Goal: Contribute content: Contribute content

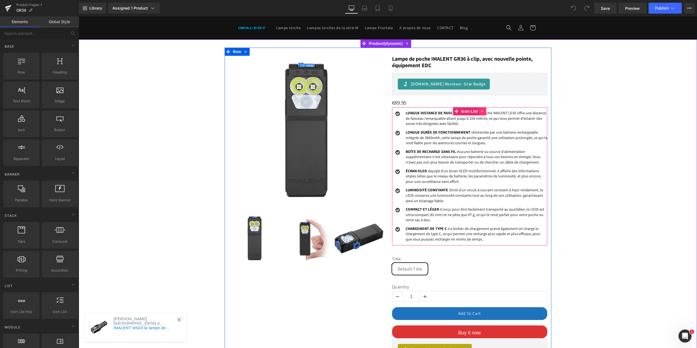
click at [482, 111] on icon at bounding box center [483, 111] width 4 height 4
click at [485, 110] on icon at bounding box center [486, 111] width 4 height 4
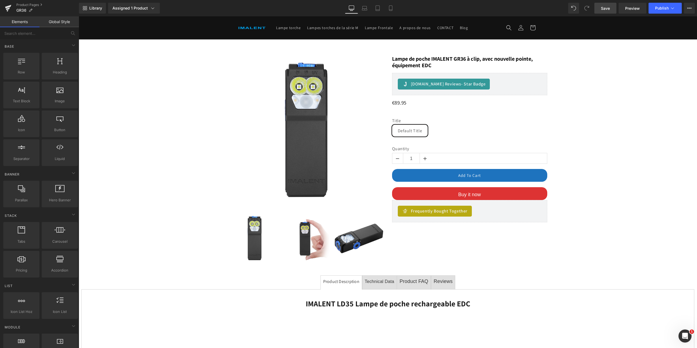
click at [608, 11] on link "Save" at bounding box center [606, 8] width 22 height 11
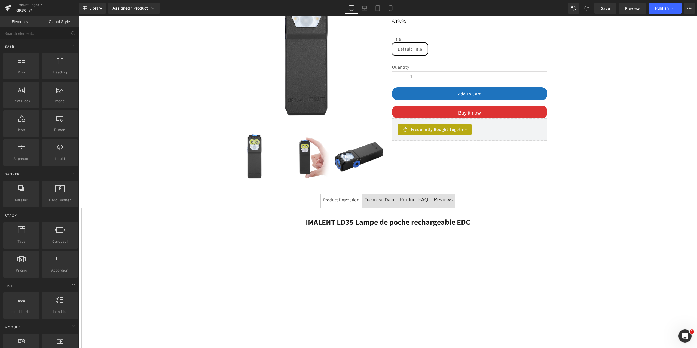
scroll to position [163, 0]
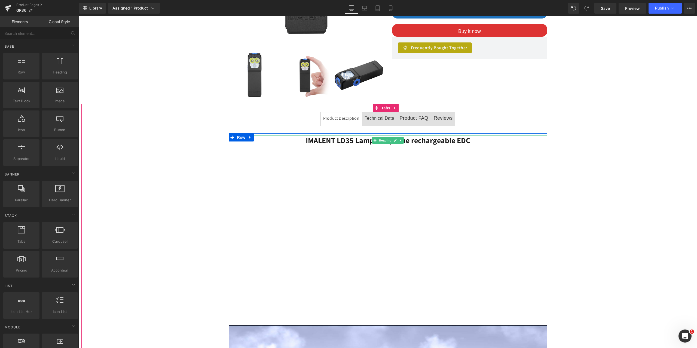
click at [470, 141] on h1 "IMALENT LD35 Lampe de poche rechargeable EDC" at bounding box center [388, 141] width 318 height 10
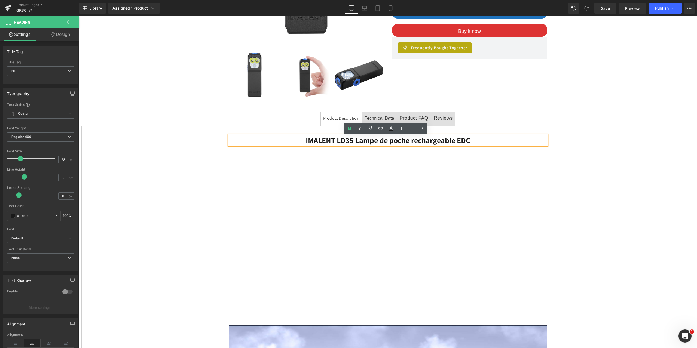
click at [467, 141] on b "IMALENT LD35 Lampe de poche rechargeable EDC" at bounding box center [388, 140] width 164 height 10
paste div
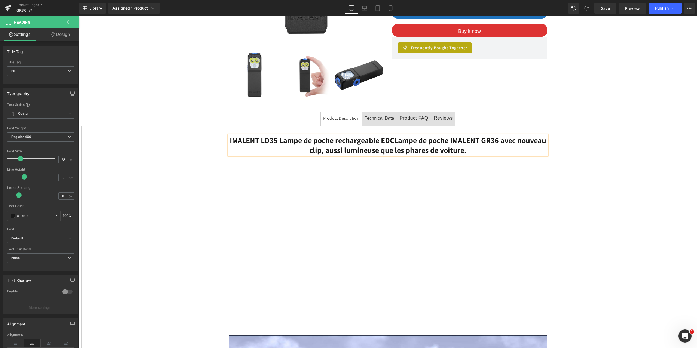
click at [392, 142] on b "IMALENT LD35 Lampe de poche rechargeable EDCLampe de poche IMALENT GR36 avec no…" at bounding box center [388, 145] width 316 height 20
click at [392, 141] on b "IMALENT LD35 Lampe de poche rechargeable EDCLampe de poche IMALENT GR36 avec no…" at bounding box center [388, 145] width 316 height 20
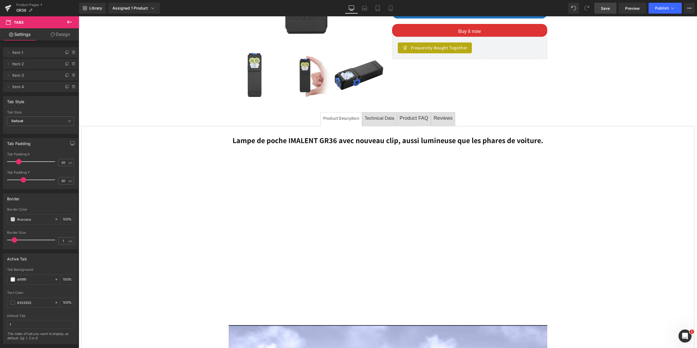
click at [607, 7] on span "Save" at bounding box center [605, 8] width 9 height 6
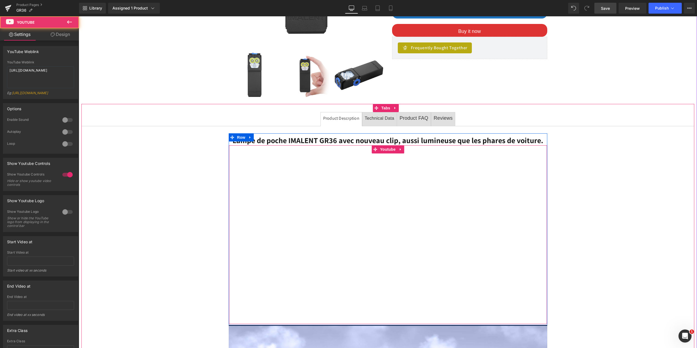
click at [290, 240] on div at bounding box center [388, 234] width 318 height 179
click at [389, 150] on div at bounding box center [388, 234] width 318 height 179
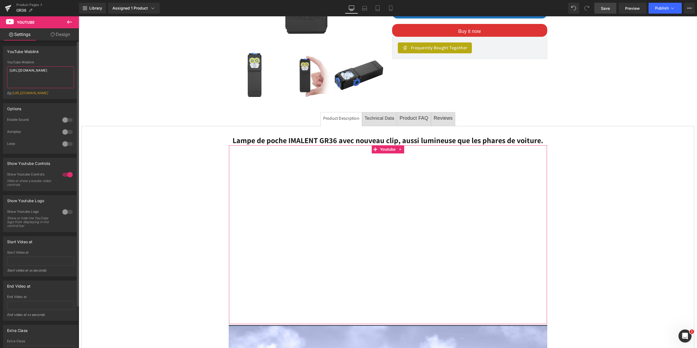
click at [64, 71] on textarea "[URL][DOMAIN_NAME]" at bounding box center [40, 77] width 67 height 22
drag, startPoint x: 47, startPoint y: 70, endPoint x: 0, endPoint y: 70, distance: 46.8
click at [0, 70] on div "YouTube Weblink YouTube Weblink [URL][DOMAIN_NAME] Eg: [URL][DOMAIN_NAME]" at bounding box center [40, 70] width 81 height 57
type textarea "[URL][DOMAIN_NAME]"
click at [606, 9] on span "Save" at bounding box center [605, 8] width 9 height 6
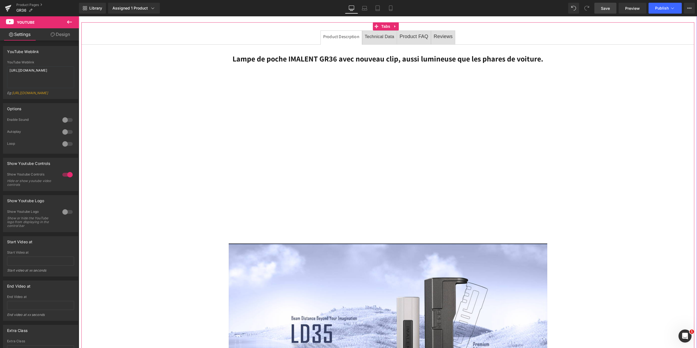
scroll to position [327, 0]
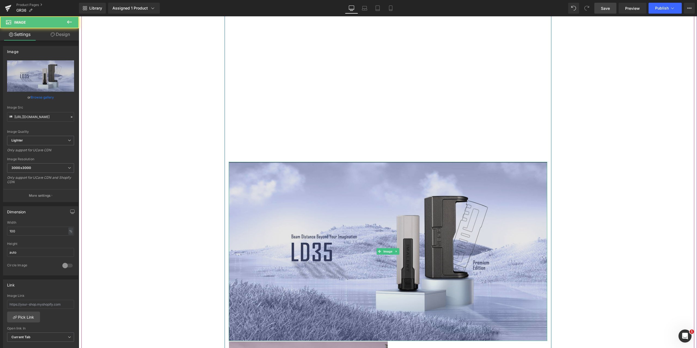
click at [309, 165] on img at bounding box center [388, 251] width 319 height 179
click at [288, 170] on img at bounding box center [388, 251] width 319 height 179
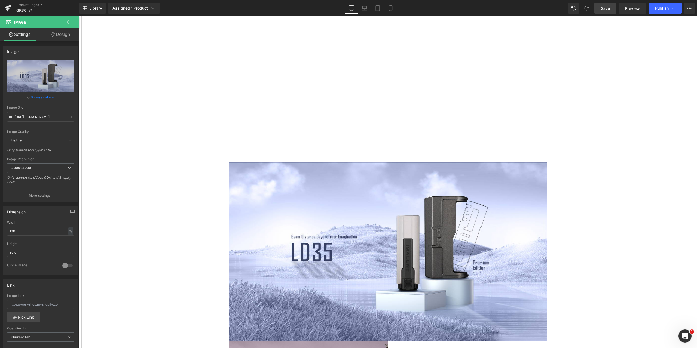
click at [67, 21] on icon at bounding box center [69, 22] width 7 height 7
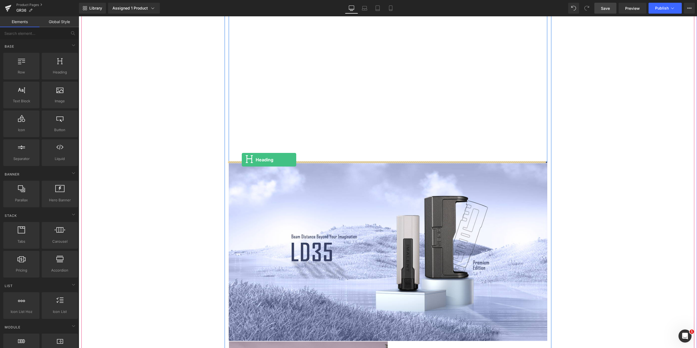
drag, startPoint x: 134, startPoint y: 86, endPoint x: 242, endPoint y: 160, distance: 130.8
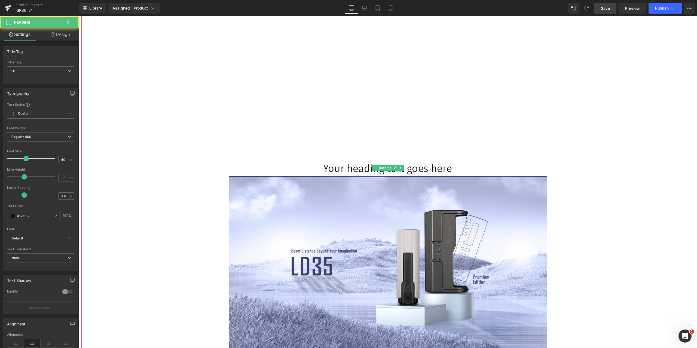
click at [328, 170] on h1 "Your heading text goes here" at bounding box center [388, 168] width 318 height 14
drag, startPoint x: 323, startPoint y: 169, endPoint x: 451, endPoint y: 170, distance: 127.7
click at [451, 170] on h1 "Your heading text goes here" at bounding box center [388, 168] width 318 height 14
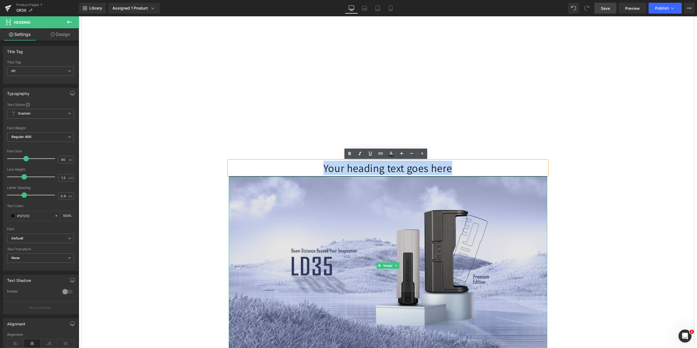
paste div
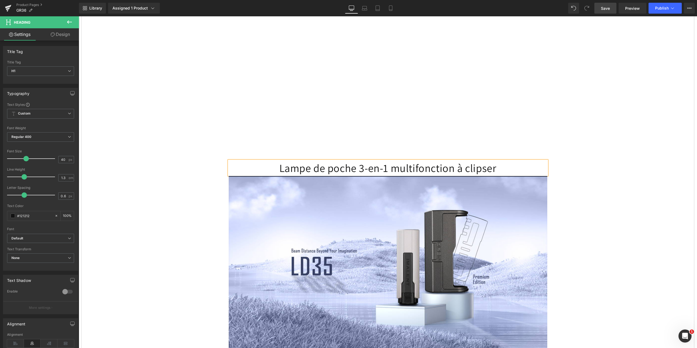
click at [607, 9] on span "Save" at bounding box center [605, 8] width 9 height 6
click at [68, 21] on icon at bounding box center [69, 22] width 7 height 7
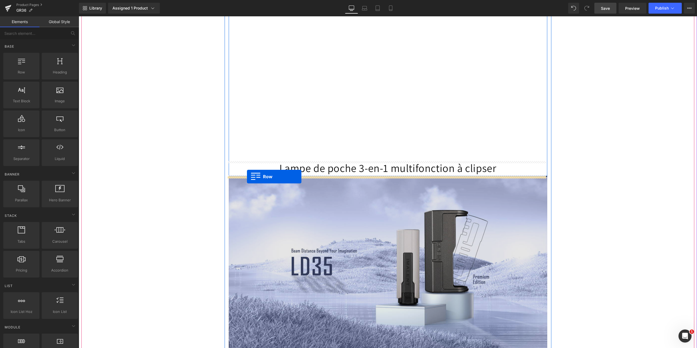
drag, startPoint x: 118, startPoint y: 91, endPoint x: 247, endPoint y: 177, distance: 154.8
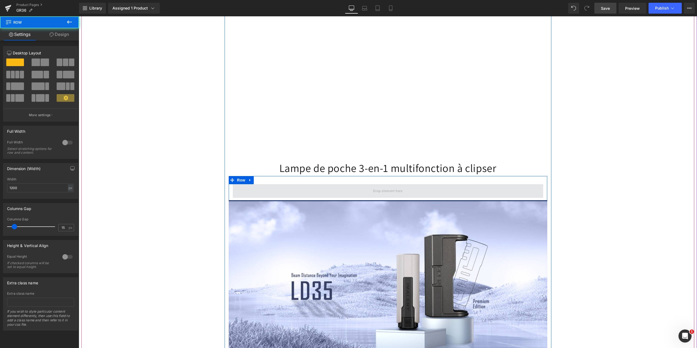
click at [263, 188] on span at bounding box center [388, 191] width 310 height 14
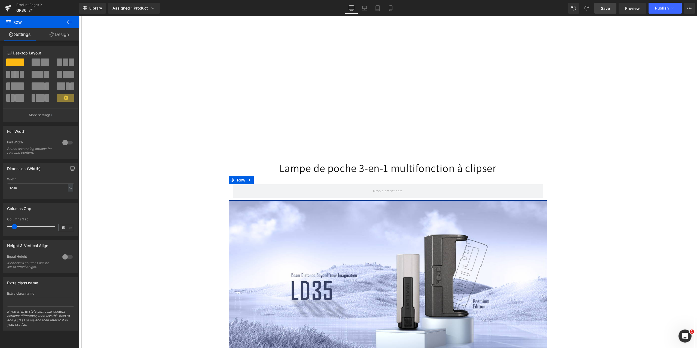
click at [65, 62] on span at bounding box center [65, 63] width 5 height 8
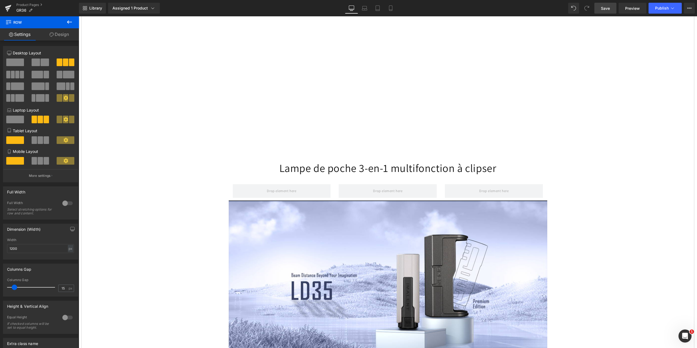
click at [604, 8] on span "Save" at bounding box center [605, 8] width 9 height 6
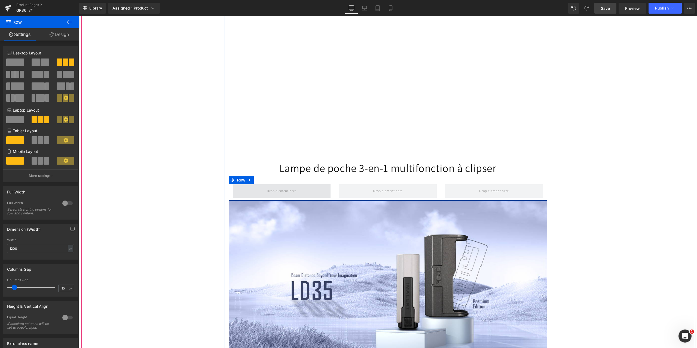
click at [251, 190] on span at bounding box center [282, 191] width 98 height 14
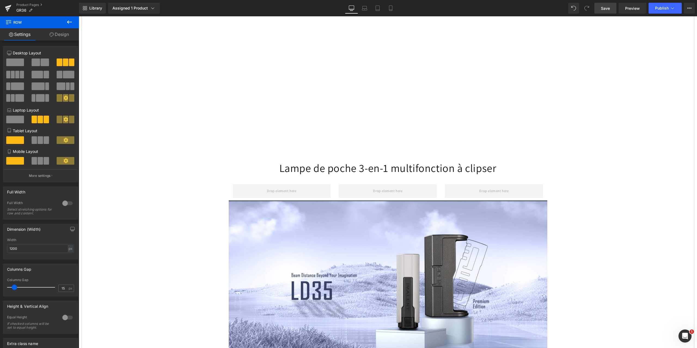
click at [68, 23] on icon at bounding box center [69, 21] width 5 height 3
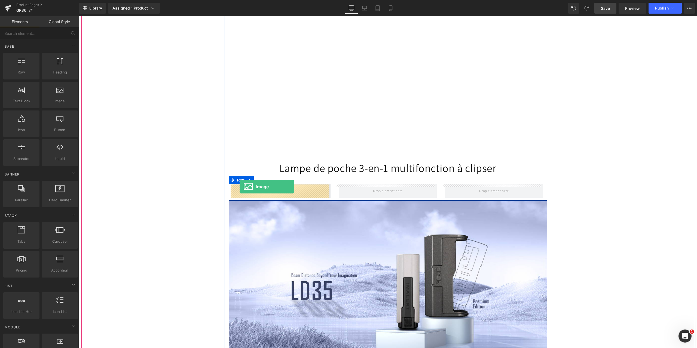
drag, startPoint x: 133, startPoint y: 113, endPoint x: 240, endPoint y: 187, distance: 130.2
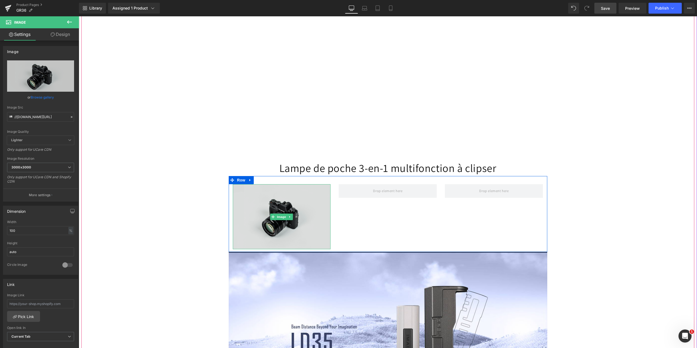
click at [268, 227] on img at bounding box center [282, 216] width 98 height 65
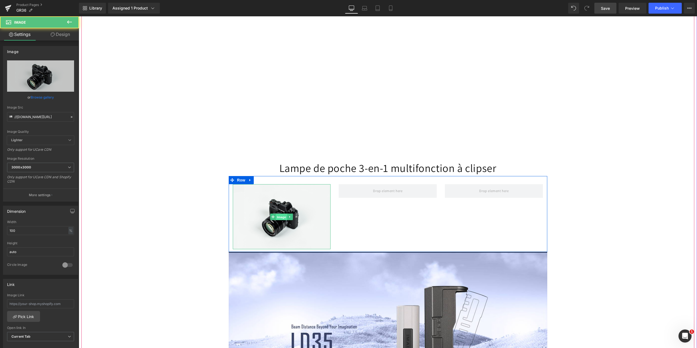
click at [282, 218] on span "Image" at bounding box center [281, 217] width 11 height 7
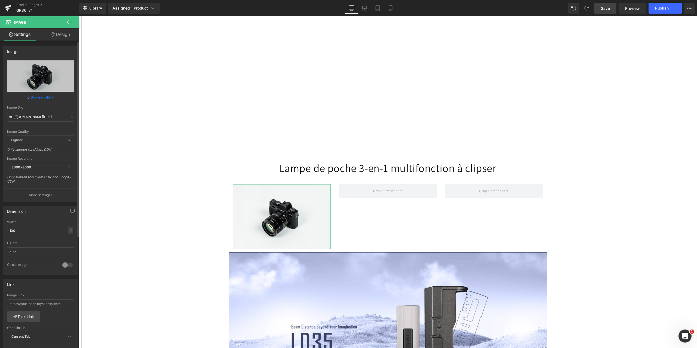
click at [70, 117] on icon at bounding box center [72, 117] width 4 height 4
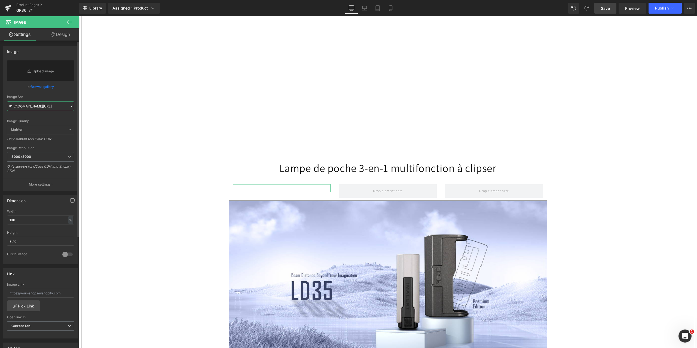
click at [34, 106] on input "//[DOMAIN_NAME][URL]" at bounding box center [40, 107] width 67 height 10
paste input "[URL][DOMAIN_NAME]"
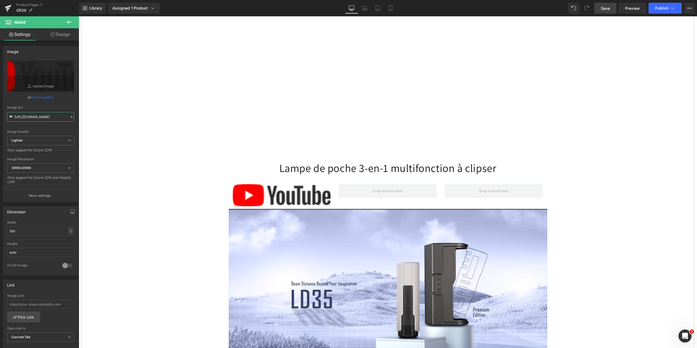
type input "[URL][DOMAIN_NAME]"
click at [608, 11] on span "Save" at bounding box center [605, 8] width 9 height 6
click at [68, 21] on icon at bounding box center [69, 21] width 5 height 3
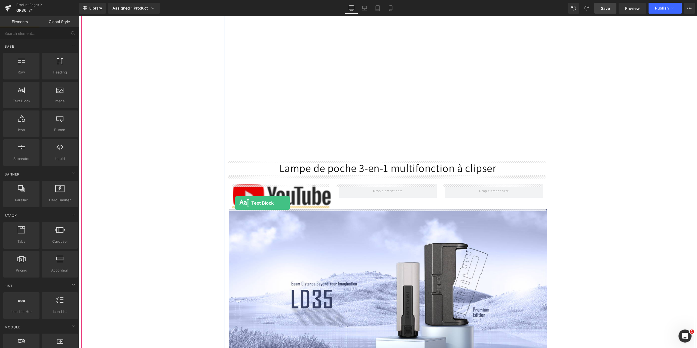
drag, startPoint x: 98, startPoint y: 107, endPoint x: 236, endPoint y: 202, distance: 167.5
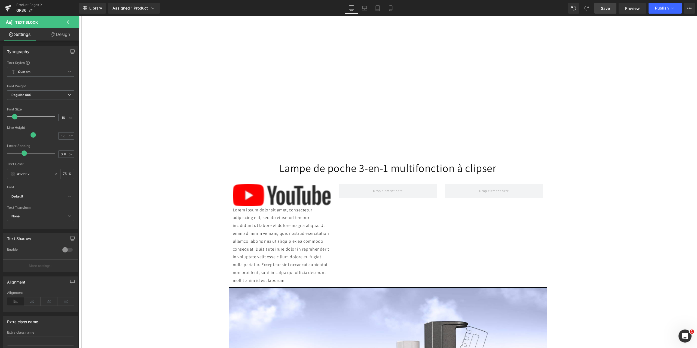
click at [606, 5] on span "Save" at bounding box center [605, 8] width 9 height 6
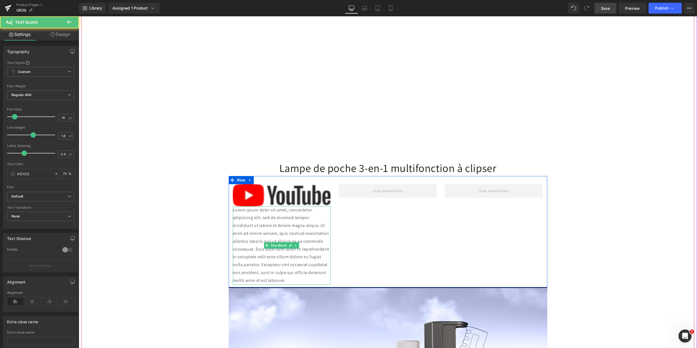
click at [272, 242] on p "Lorem ipsum dolor sit amet, consectetur adipiscing elit, sed do eiusmod tempor …" at bounding box center [282, 245] width 98 height 78
click at [270, 262] on p "Lorem ipsum dolor sit amet, consectetur adipiscing elit, sed do eiusmod tempor …" at bounding box center [282, 245] width 98 height 78
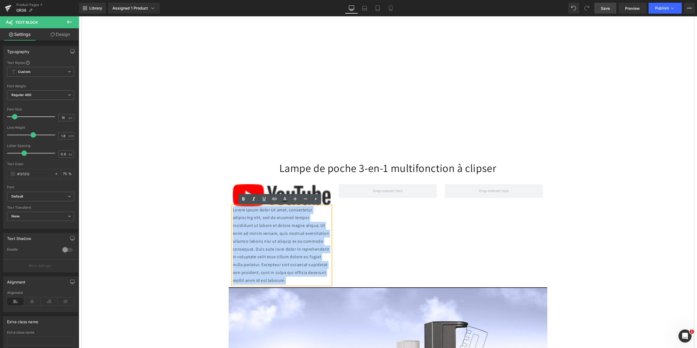
drag, startPoint x: 261, startPoint y: 282, endPoint x: 220, endPoint y: 211, distance: 81.5
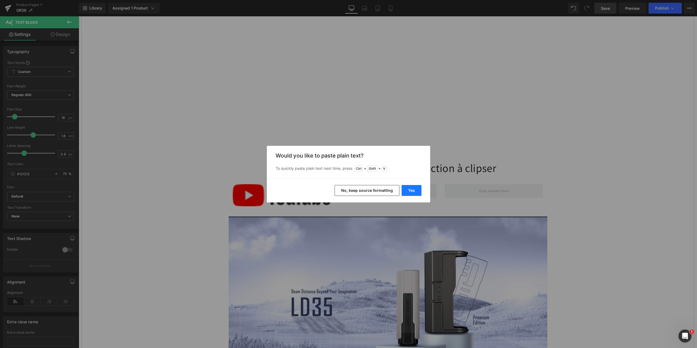
click at [413, 188] on button "Yes" at bounding box center [412, 190] width 20 height 11
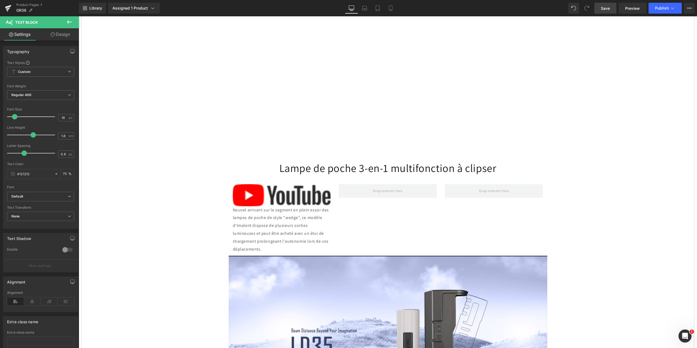
click at [603, 9] on span "Save" at bounding box center [605, 8] width 9 height 6
click at [607, 7] on span "Save" at bounding box center [605, 8] width 9 height 6
click at [65, 23] on button at bounding box center [69, 22] width 19 height 12
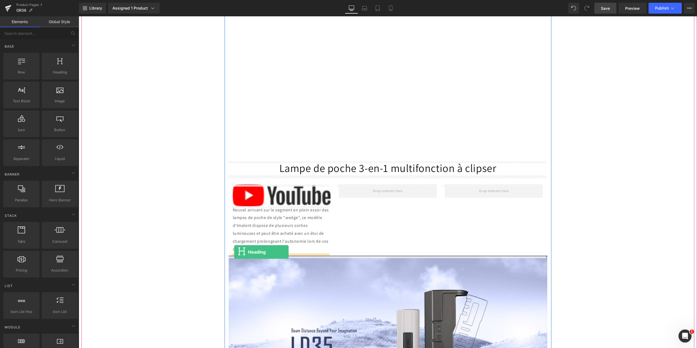
drag, startPoint x: 138, startPoint y: 83, endPoint x: 233, endPoint y: 251, distance: 193.1
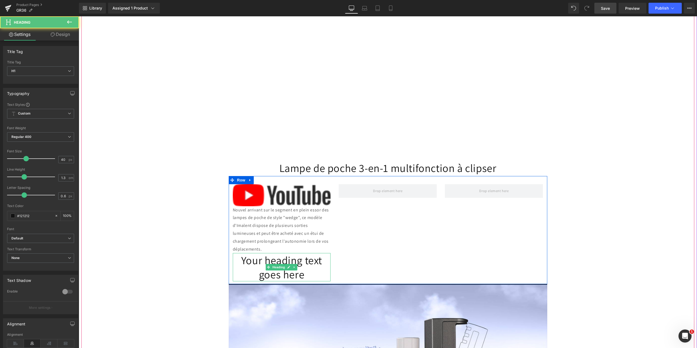
click at [307, 276] on h1 "Your heading text goes here" at bounding box center [282, 267] width 98 height 28
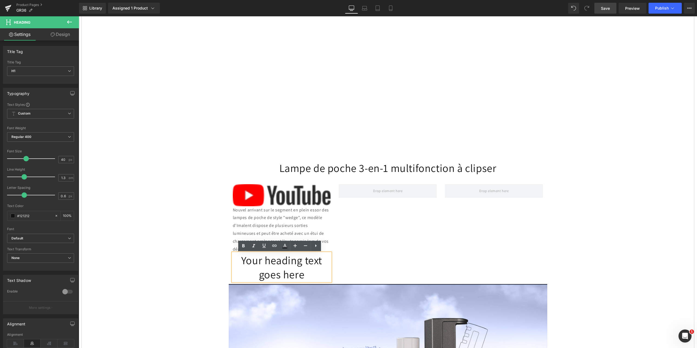
drag, startPoint x: 299, startPoint y: 275, endPoint x: 230, endPoint y: 257, distance: 71.7
click at [233, 257] on div "Your heading text goes here" at bounding box center [282, 267] width 98 height 28
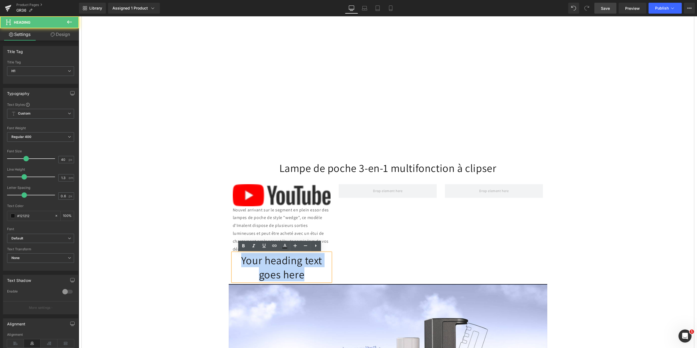
drag, startPoint x: 301, startPoint y: 273, endPoint x: 238, endPoint y: 259, distance: 64.4
click at [238, 259] on h1 "Your heading text goes here" at bounding box center [282, 267] width 98 height 28
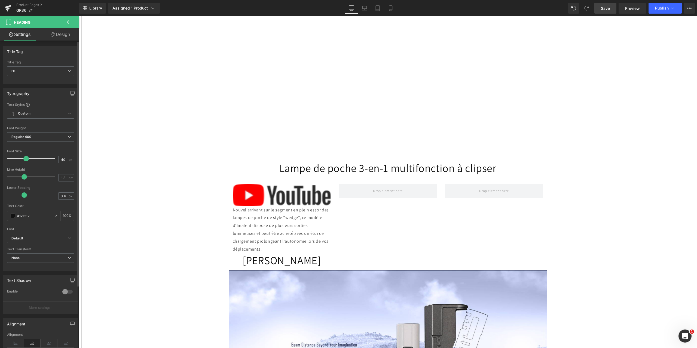
scroll to position [79, 0]
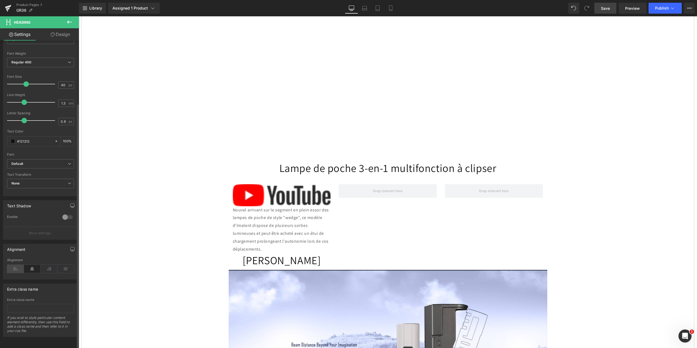
click at [16, 265] on icon at bounding box center [15, 269] width 17 height 8
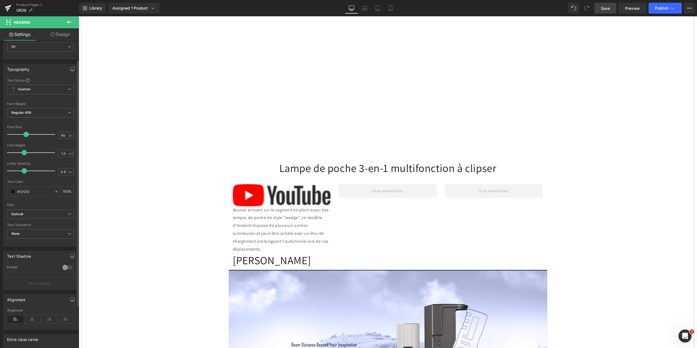
scroll to position [0, 0]
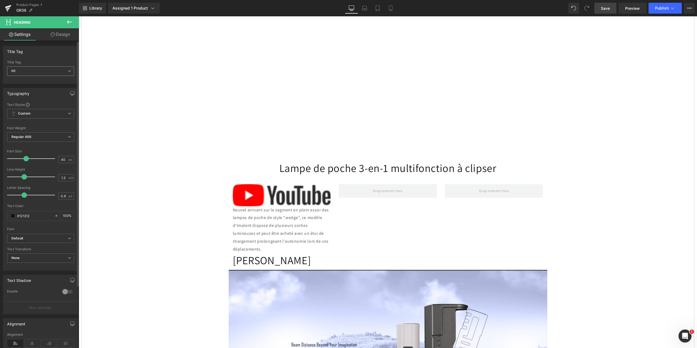
click at [68, 69] on span "H1" at bounding box center [40, 71] width 67 height 10
click at [45, 88] on li "H2" at bounding box center [40, 89] width 67 height 8
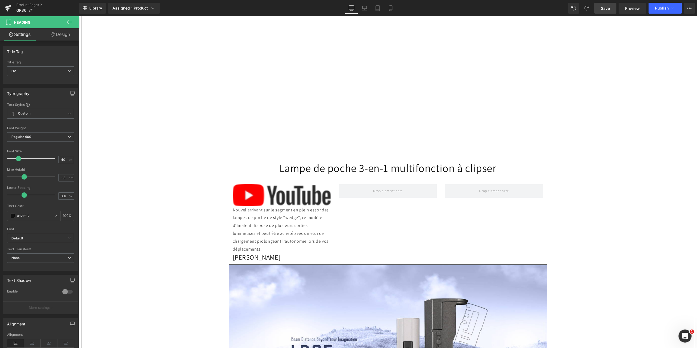
click at [606, 9] on span "Save" at bounding box center [605, 8] width 9 height 6
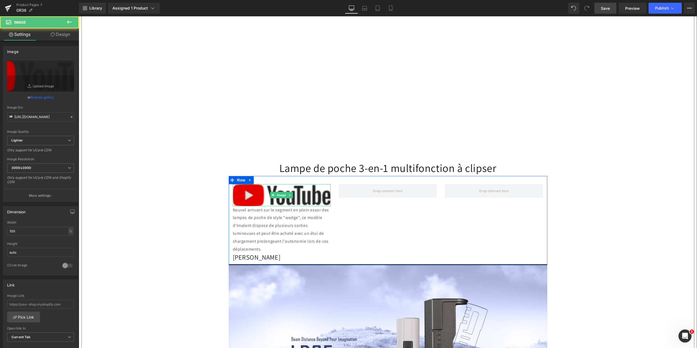
click at [258, 190] on img at bounding box center [282, 195] width 98 height 22
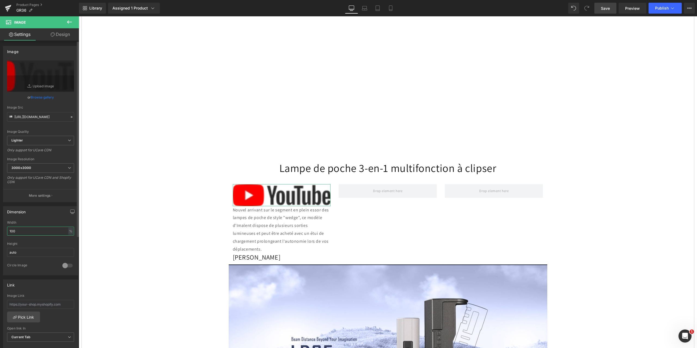
drag, startPoint x: 23, startPoint y: 232, endPoint x: 1, endPoint y: 230, distance: 21.9
click at [1, 230] on div "Dimension 100% Width 100 % % px auto Height auto 0 Circle Image" at bounding box center [40, 238] width 81 height 73
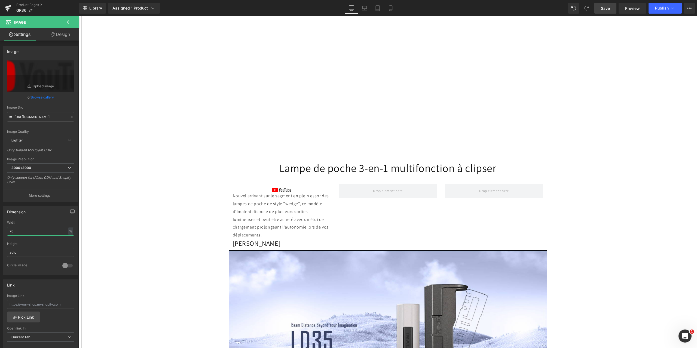
type input "20"
click at [602, 8] on span "Save" at bounding box center [605, 8] width 9 height 6
click at [69, 22] on icon at bounding box center [69, 21] width 5 height 3
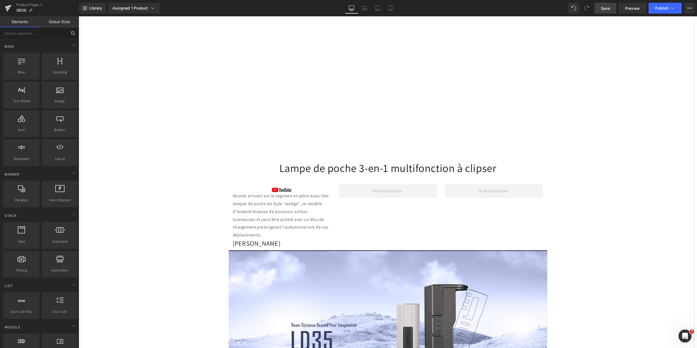
click at [28, 35] on input "text" at bounding box center [33, 33] width 67 height 12
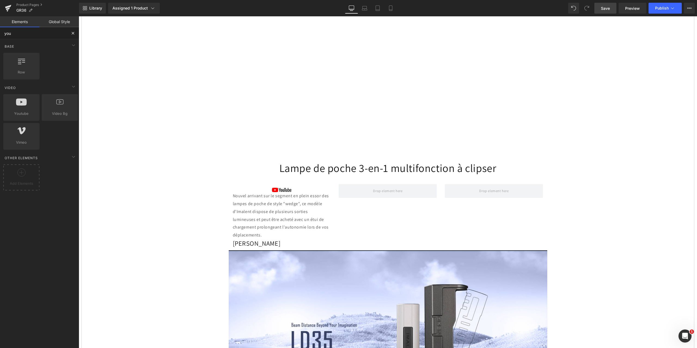
type input "yout"
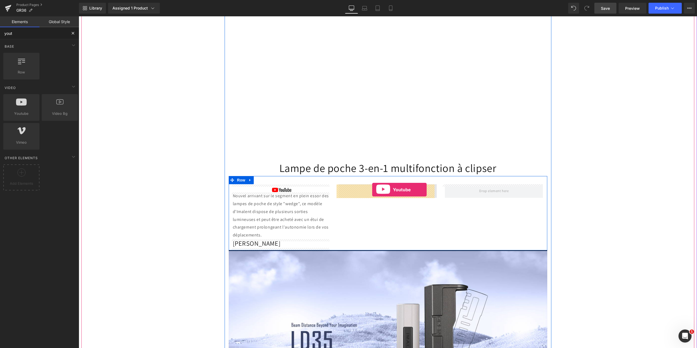
drag, startPoint x: 103, startPoint y: 125, endPoint x: 372, endPoint y: 190, distance: 277.2
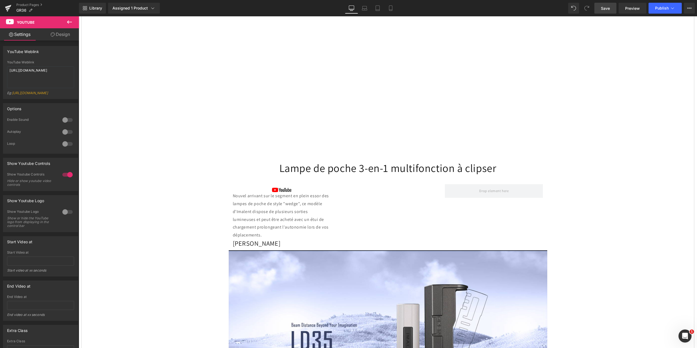
click at [68, 21] on icon at bounding box center [69, 22] width 7 height 7
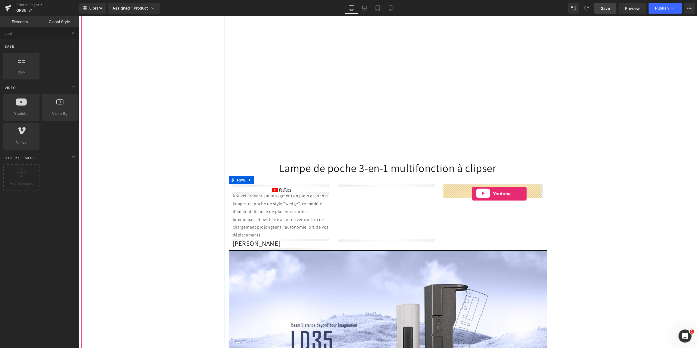
drag, startPoint x: 97, startPoint y: 122, endPoint x: 472, endPoint y: 194, distance: 381.8
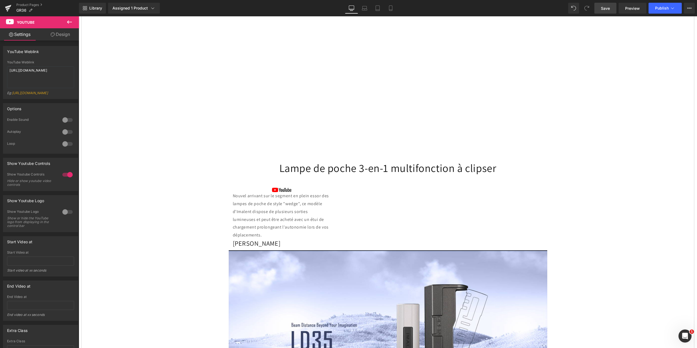
click at [605, 7] on span "Save" at bounding box center [605, 8] width 9 height 6
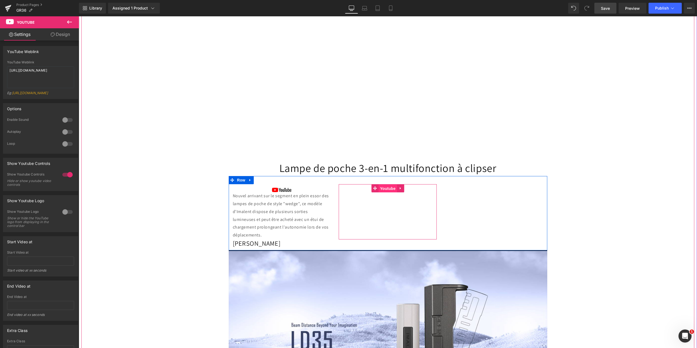
click at [385, 188] on span "Youtube" at bounding box center [388, 189] width 18 height 8
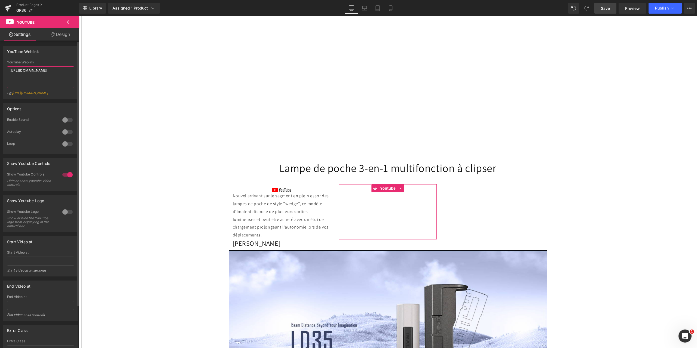
drag, startPoint x: 41, startPoint y: 77, endPoint x: 0, endPoint y: 60, distance: 43.9
click at [0, 60] on div "YouTube Weblink YouTube Weblink [URL][DOMAIN_NAME] Eg: [URL][DOMAIN_NAME]" at bounding box center [40, 70] width 81 height 57
paste textarea "aX6qcEBECQo"
type textarea "[URL][DOMAIN_NAME]"
click at [603, 9] on span "Save" at bounding box center [605, 8] width 9 height 6
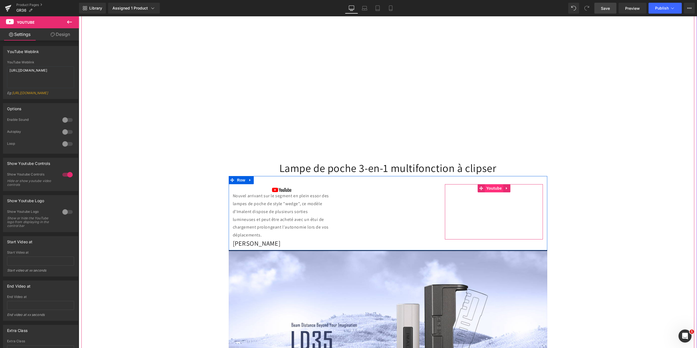
click at [485, 187] on span "Youtube" at bounding box center [494, 188] width 18 height 8
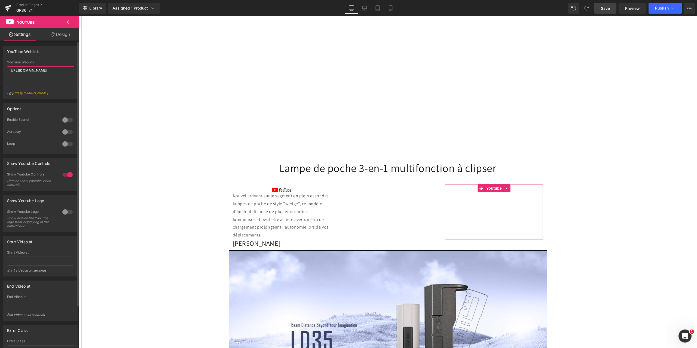
drag, startPoint x: 48, startPoint y: 79, endPoint x: 0, endPoint y: 66, distance: 49.7
click at [0, 66] on div "YouTube Weblink YouTube Weblink [URL][DOMAIN_NAME] Eg: [URL][DOMAIN_NAME]" at bounding box center [40, 70] width 81 height 57
paste textarea "IHAjLABlJks"
type textarea "[URL][DOMAIN_NAME]"
click at [605, 7] on span "Save" at bounding box center [605, 8] width 9 height 6
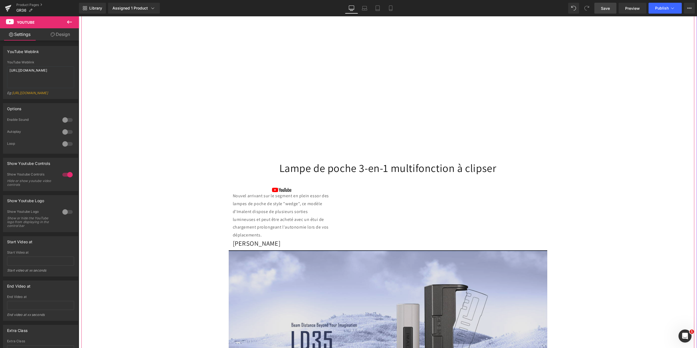
scroll to position [409, 0]
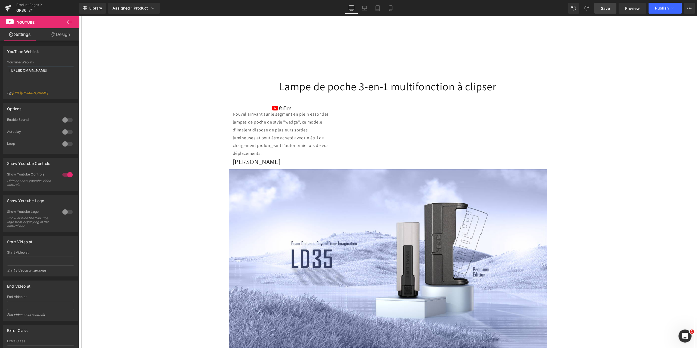
click at [68, 21] on icon at bounding box center [69, 21] width 5 height 3
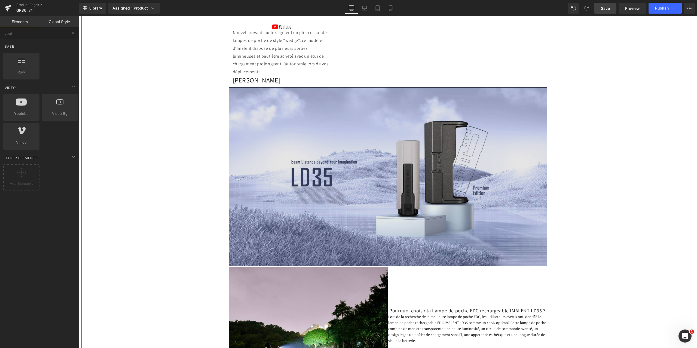
scroll to position [436, 0]
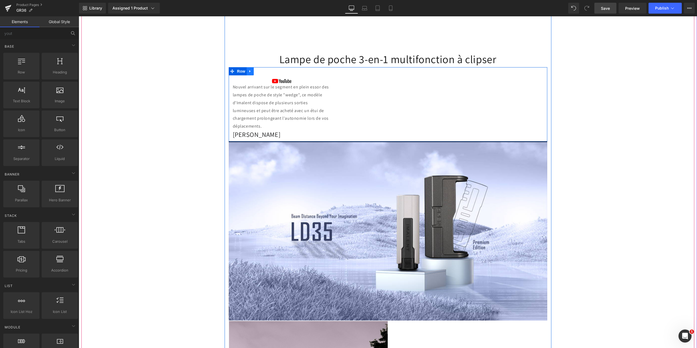
click at [248, 71] on icon at bounding box center [250, 71] width 4 height 4
click at [255, 71] on icon at bounding box center [257, 71] width 4 height 4
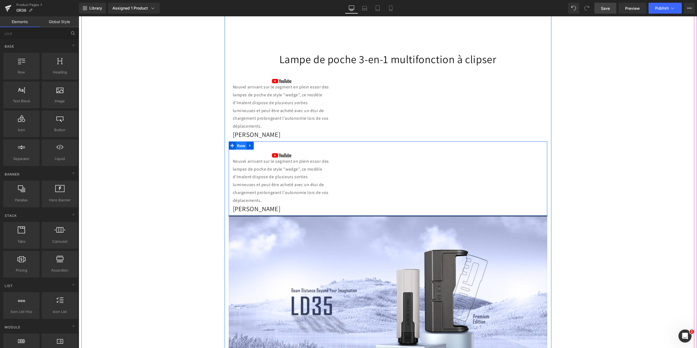
click at [244, 146] on span "Row" at bounding box center [241, 146] width 11 height 8
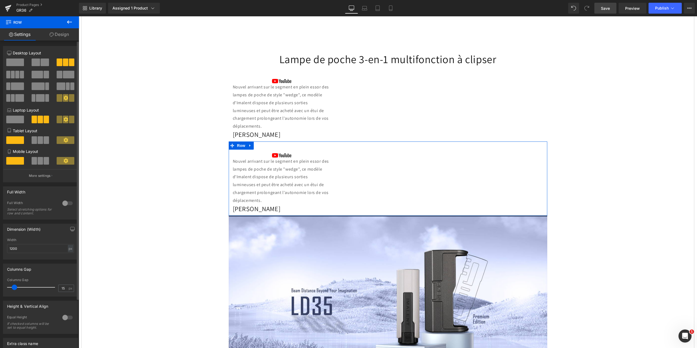
click at [44, 63] on span at bounding box center [45, 63] width 8 height 8
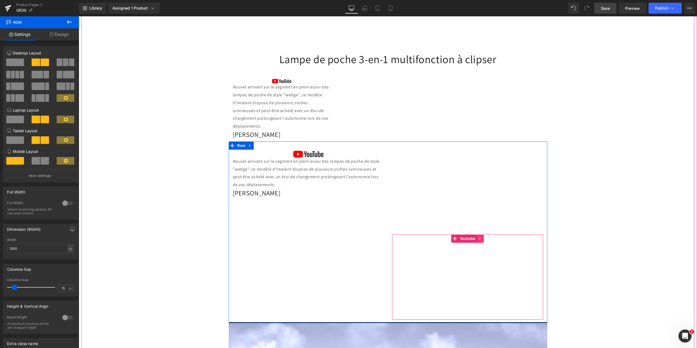
click at [480, 239] on icon at bounding box center [481, 239] width 4 height 4
click at [483, 239] on icon at bounding box center [484, 239] width 4 height 4
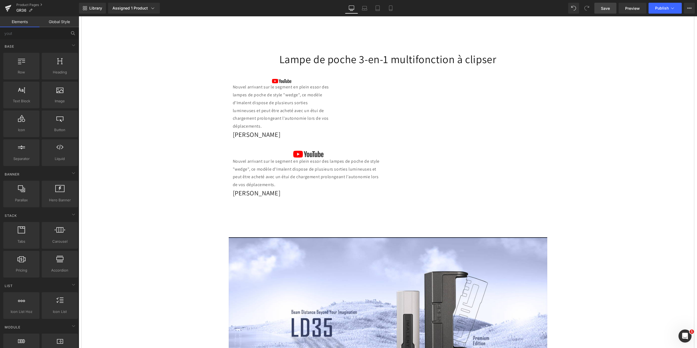
click at [609, 8] on span "Save" at bounding box center [605, 8] width 9 height 6
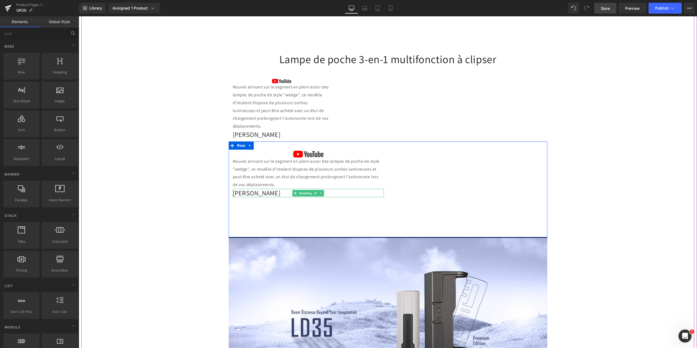
click at [277, 193] on h2 "[PERSON_NAME]" at bounding box center [308, 193] width 151 height 8
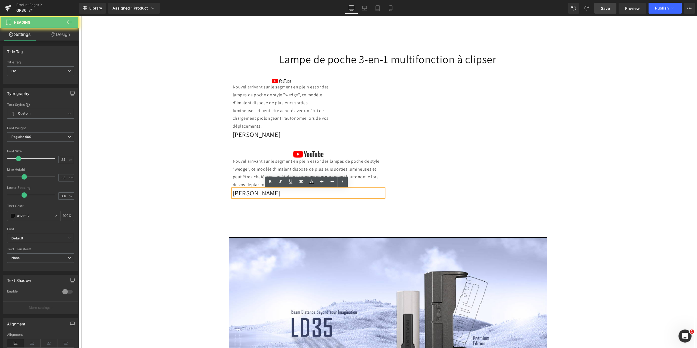
drag, startPoint x: 279, startPoint y: 193, endPoint x: 213, endPoint y: 192, distance: 66.5
paste div
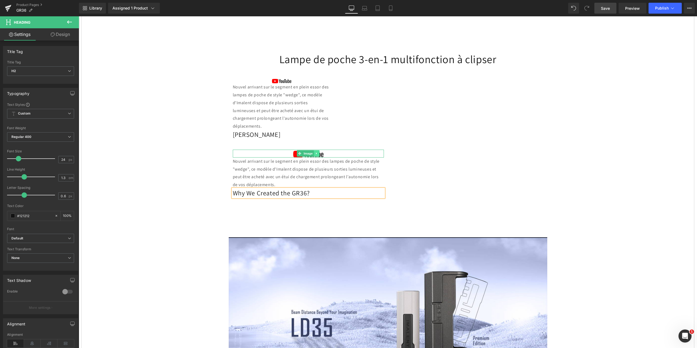
click at [316, 153] on icon at bounding box center [316, 153] width 3 height 3
click at [319, 154] on icon at bounding box center [319, 153] width 3 height 3
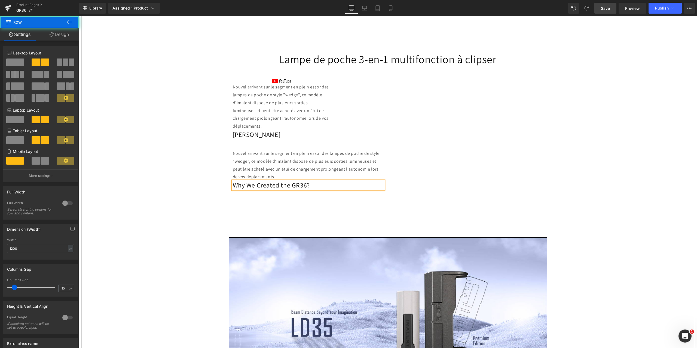
drag, startPoint x: 252, startPoint y: 209, endPoint x: 246, endPoint y: 195, distance: 15.2
click at [252, 209] on div "Nouvel arrivant sur le segment en plein essor des lampes de poche de style "wed…" at bounding box center [388, 190] width 319 height 96
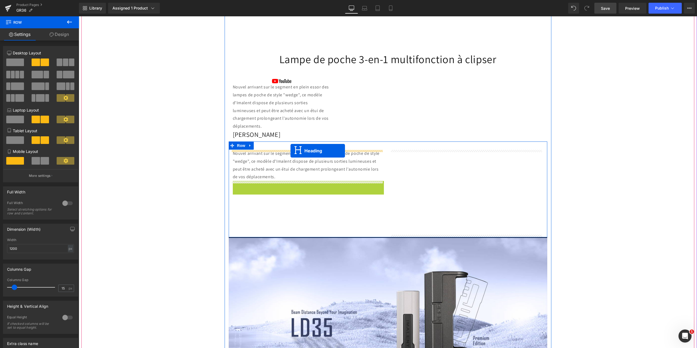
drag, startPoint x: 294, startPoint y: 185, endPoint x: 291, endPoint y: 151, distance: 34.7
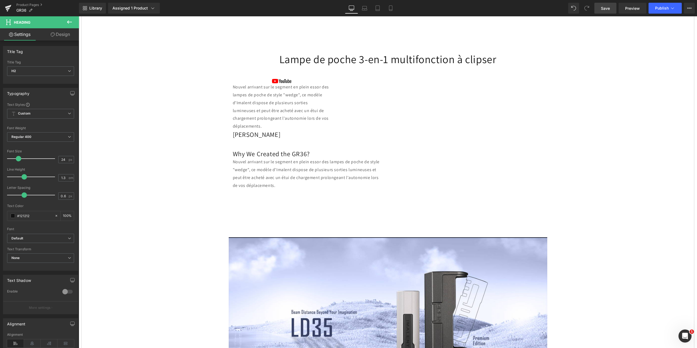
drag, startPoint x: 609, startPoint y: 10, endPoint x: 141, endPoint y: 80, distance: 472.8
click at [609, 10] on span "Save" at bounding box center [605, 8] width 9 height 6
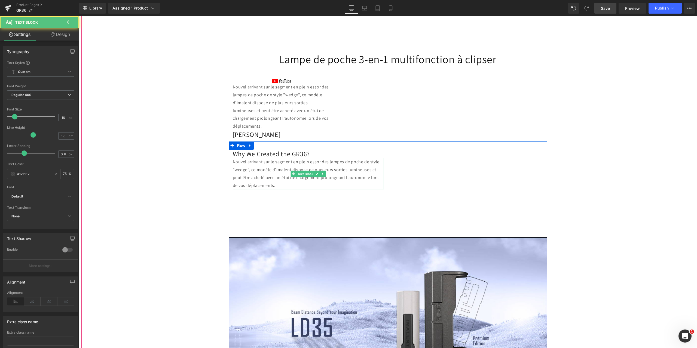
click at [266, 175] on p "Nouvel arrivant sur le segment en plein essor des lampes de poche de style "wed…" at bounding box center [308, 173] width 151 height 31
click at [287, 185] on p "Nouvel arrivant sur le segment en plein essor des lampes de poche de style "wed…" at bounding box center [308, 173] width 151 height 31
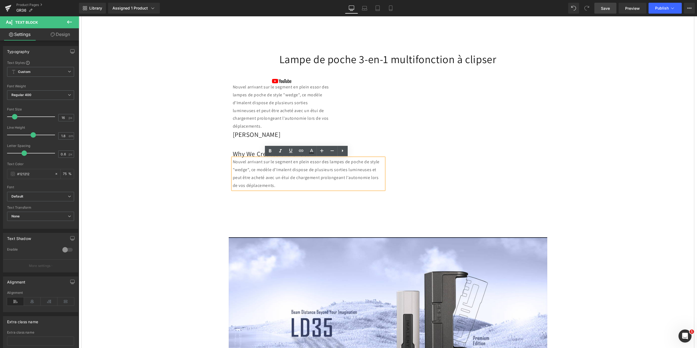
drag, startPoint x: 282, startPoint y: 186, endPoint x: 230, endPoint y: 163, distance: 57.2
click at [233, 163] on div "Nouvel arrivant sur le segment en plein essor des lampes de poche de style "wed…" at bounding box center [308, 173] width 151 height 31
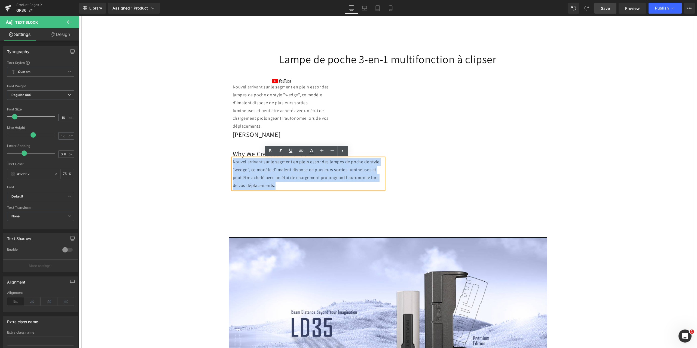
drag, startPoint x: 271, startPoint y: 184, endPoint x: 227, endPoint y: 163, distance: 48.2
click at [229, 163] on div "Why We Created the GR36? Heading Nouvel arrivant sur le segment en plein essor …" at bounding box center [308, 170] width 159 height 40
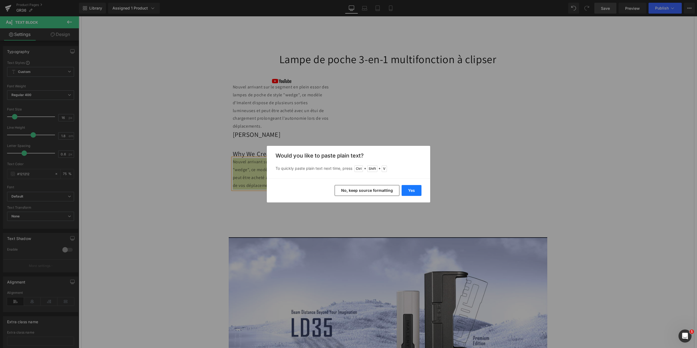
click at [413, 191] on button "Yes" at bounding box center [412, 190] width 20 height 11
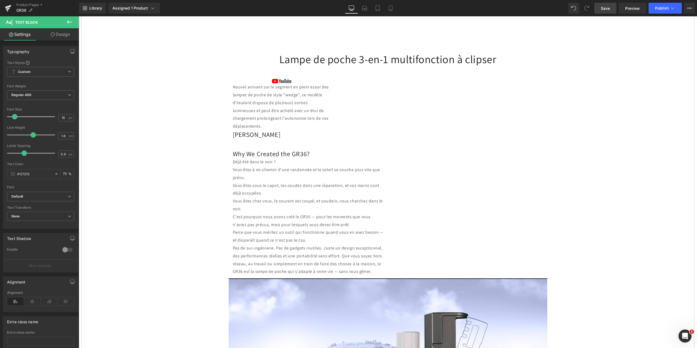
drag, startPoint x: 607, startPoint y: 6, endPoint x: 203, endPoint y: 63, distance: 407.0
click at [607, 6] on span "Save" at bounding box center [605, 8] width 9 height 6
click at [603, 5] on link "Save" at bounding box center [606, 8] width 22 height 11
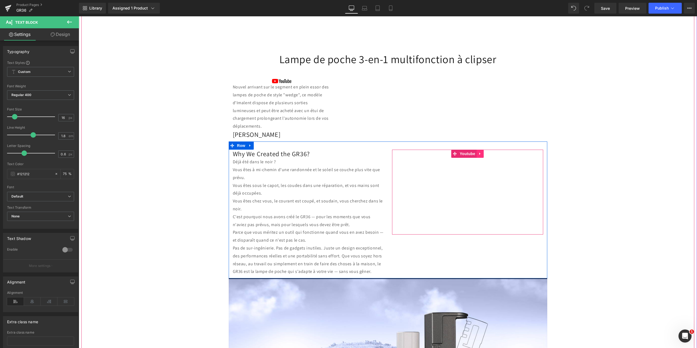
click at [480, 152] on icon at bounding box center [481, 154] width 4 height 4
click at [483, 154] on icon at bounding box center [484, 154] width 4 height 4
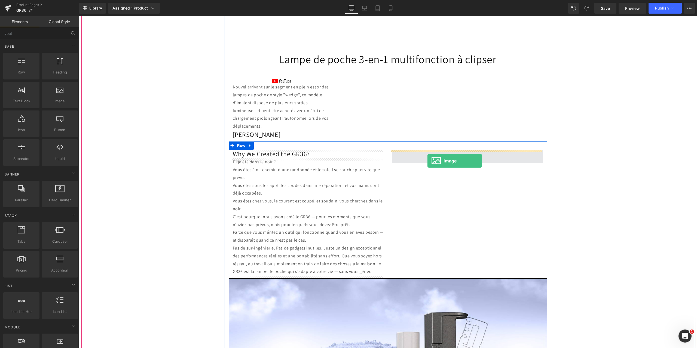
drag, startPoint x: 140, startPoint y: 108, endPoint x: 428, endPoint y: 161, distance: 292.8
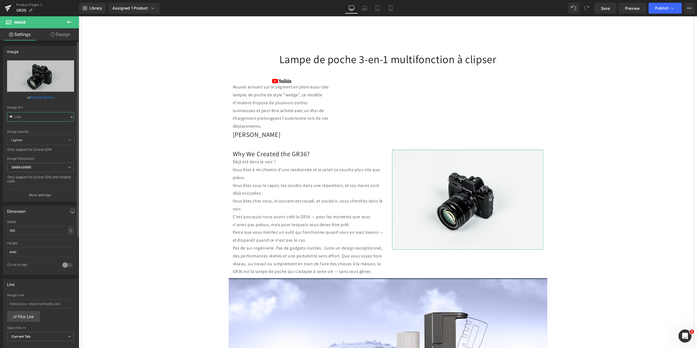
click at [25, 119] on input "text" at bounding box center [40, 117] width 67 height 10
click at [70, 117] on icon at bounding box center [72, 117] width 4 height 4
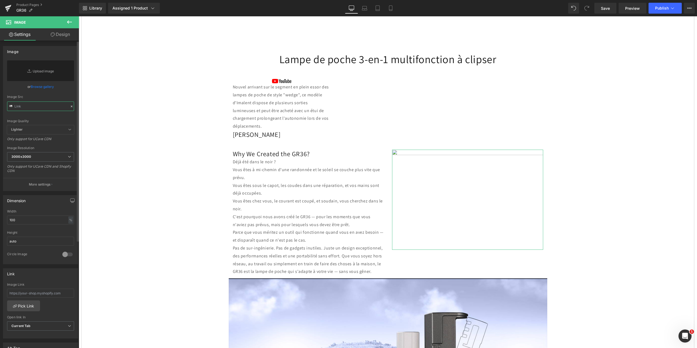
click at [23, 107] on input "text" at bounding box center [40, 107] width 67 height 10
paste input "[URL][DOMAIN_NAME]"
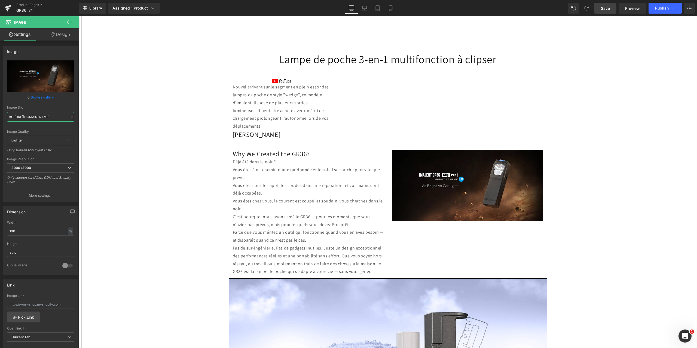
type input "[URL][DOMAIN_NAME]"
click at [606, 7] on span "Save" at bounding box center [605, 8] width 9 height 6
click at [67, 23] on icon at bounding box center [69, 22] width 7 height 7
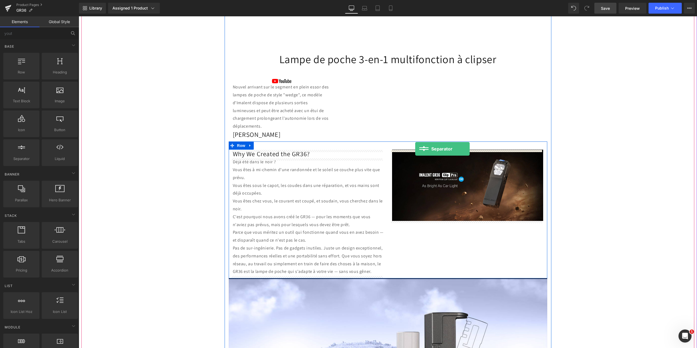
drag, startPoint x: 132, startPoint y: 164, endPoint x: 415, endPoint y: 149, distance: 283.3
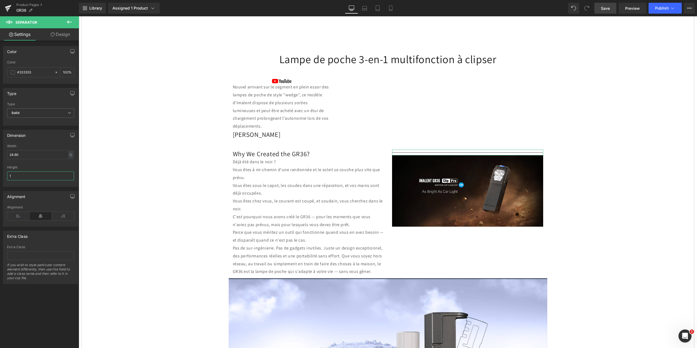
drag, startPoint x: 20, startPoint y: 178, endPoint x: 0, endPoint y: 176, distance: 20.2
click at [0, 176] on div "Dimension 24.60% Width 24.60 % % px 1px Height 1" at bounding box center [40, 156] width 81 height 61
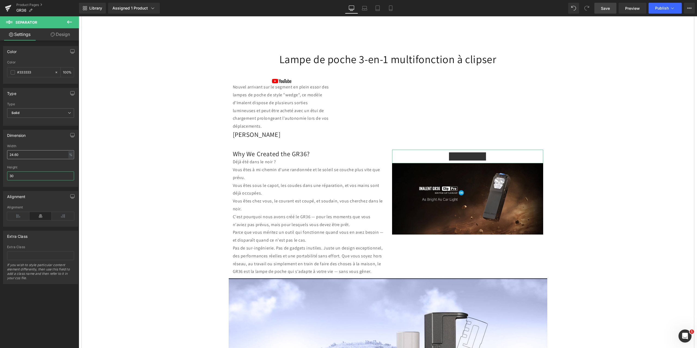
type input "30"
drag, startPoint x: 23, startPoint y: 152, endPoint x: 0, endPoint y: 153, distance: 23.5
click at [0, 153] on div "Dimension 24.60% Width 24.60 % % px 1px Height 30" at bounding box center [40, 156] width 81 height 61
type input "0"
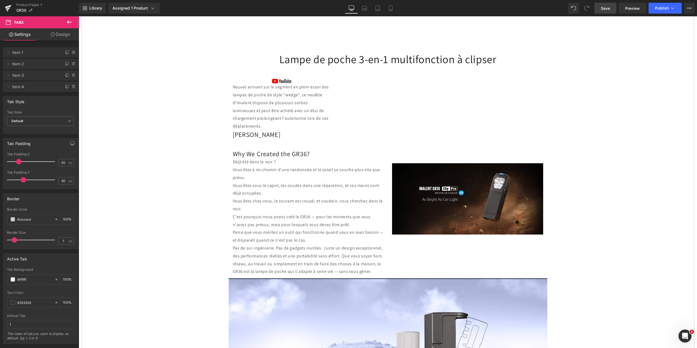
click at [605, 7] on span "Save" at bounding box center [605, 8] width 9 height 6
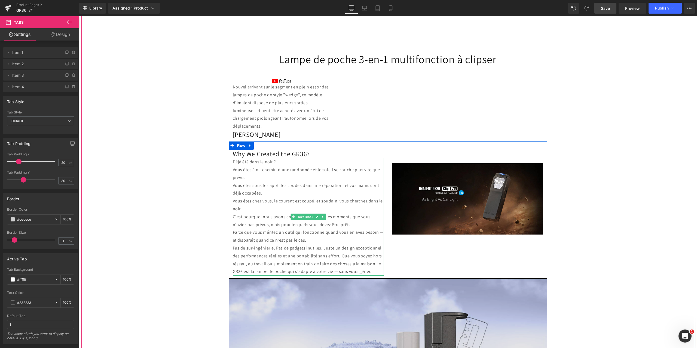
scroll to position [517, 0]
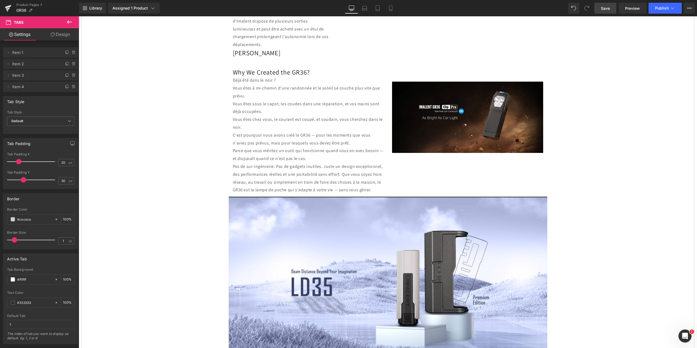
click at [70, 22] on icon at bounding box center [69, 22] width 7 height 7
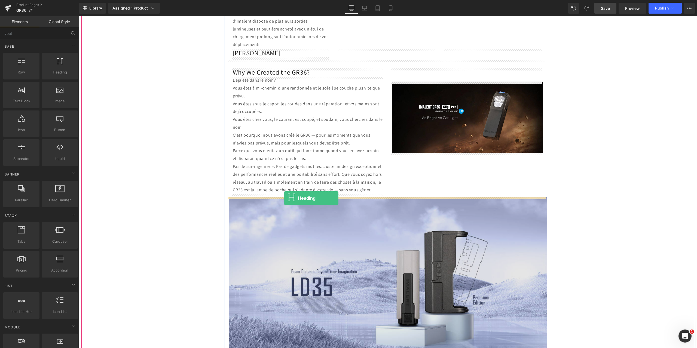
drag, startPoint x: 137, startPoint y: 91, endPoint x: 284, endPoint y: 198, distance: 181.9
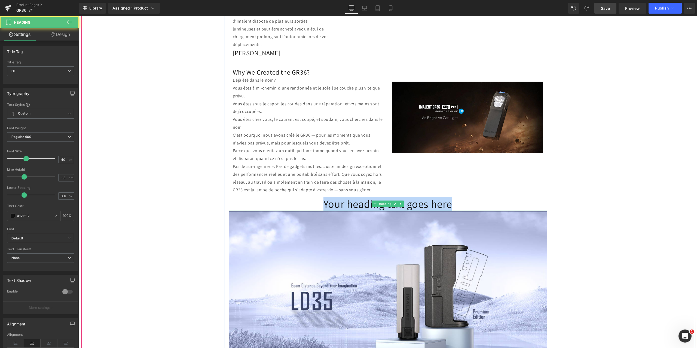
drag, startPoint x: 323, startPoint y: 204, endPoint x: 455, endPoint y: 210, distance: 132.2
click at [455, 210] on h1 "Your heading text goes here" at bounding box center [388, 204] width 319 height 14
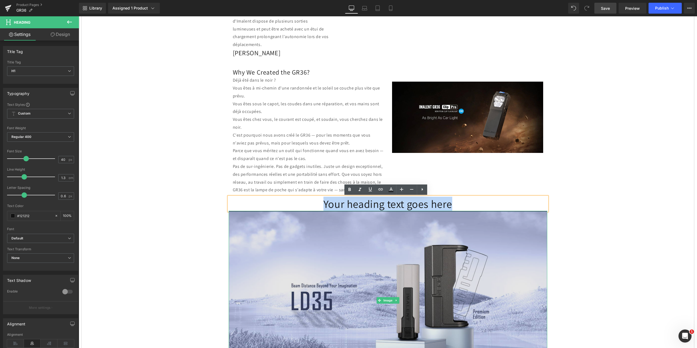
paste div
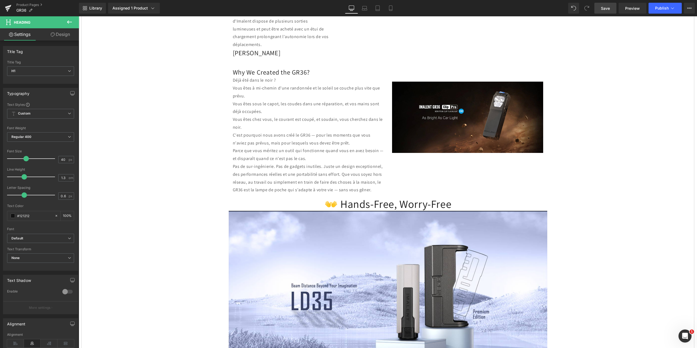
click at [70, 25] on button at bounding box center [69, 22] width 19 height 12
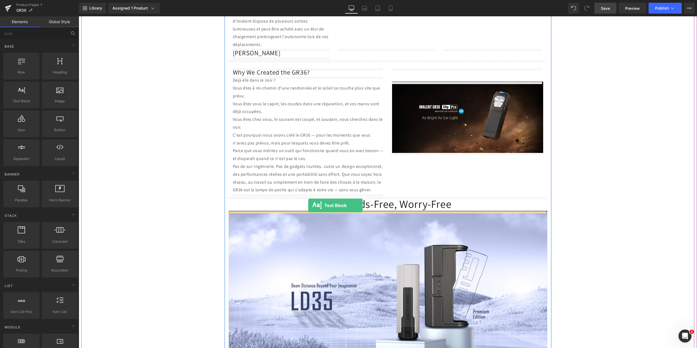
drag, startPoint x: 105, startPoint y: 112, endPoint x: 308, endPoint y: 206, distance: 224.1
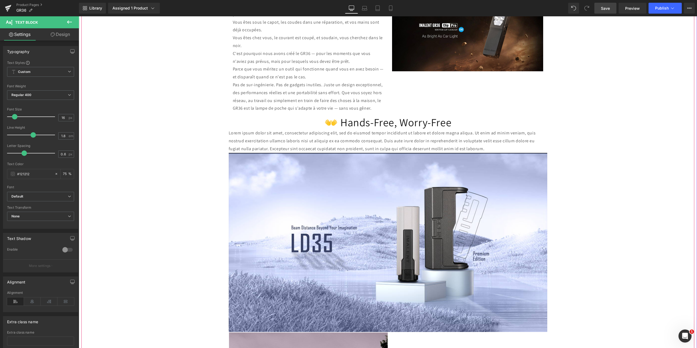
scroll to position [545, 0]
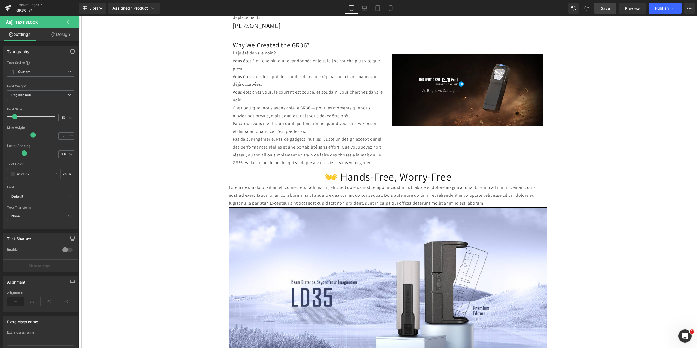
click at [605, 6] on span "Save" at bounding box center [605, 8] width 9 height 6
click at [453, 177] on h1 "👐 Hands-Free, Worry-Free" at bounding box center [388, 177] width 319 height 14
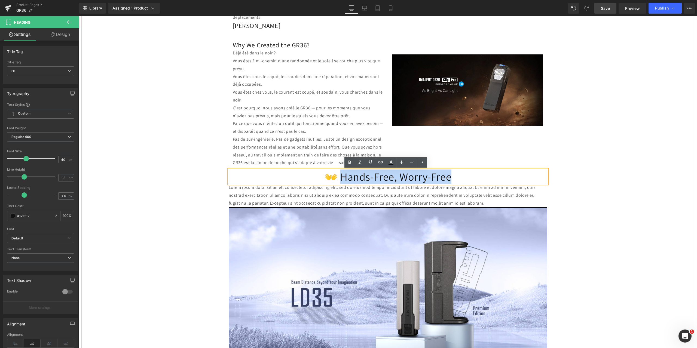
drag, startPoint x: 453, startPoint y: 177, endPoint x: 343, endPoint y: 174, distance: 110.3
click at [343, 174] on h1 "👐 Hands-Free, Worry-Free" at bounding box center [388, 177] width 319 height 14
paste div
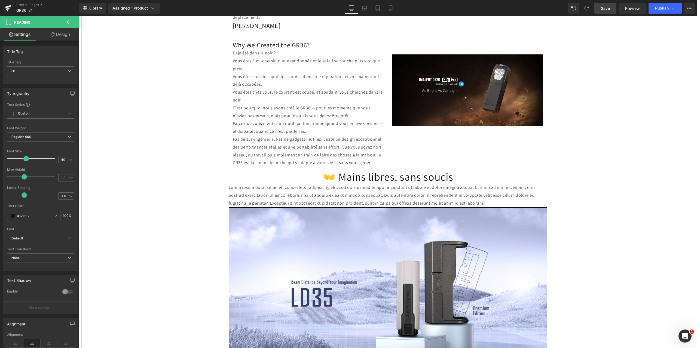
drag, startPoint x: 603, startPoint y: 10, endPoint x: 360, endPoint y: 27, distance: 243.8
click at [603, 10] on span "Save" at bounding box center [605, 8] width 9 height 6
click at [413, 200] on p "Lorem ipsum dolor sit amet, consectetur adipiscing elit, sed do eiusmod tempor …" at bounding box center [388, 195] width 319 height 23
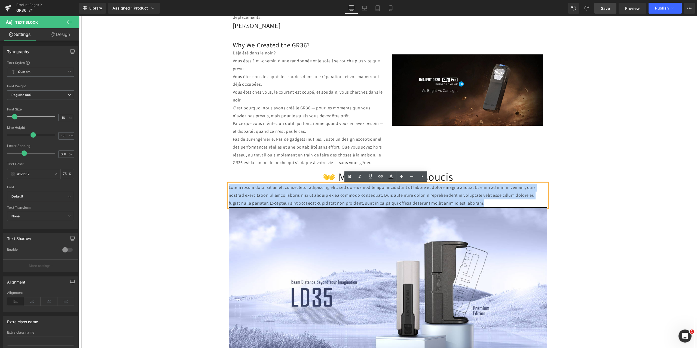
drag, startPoint x: 475, startPoint y: 203, endPoint x: 222, endPoint y: 185, distance: 253.9
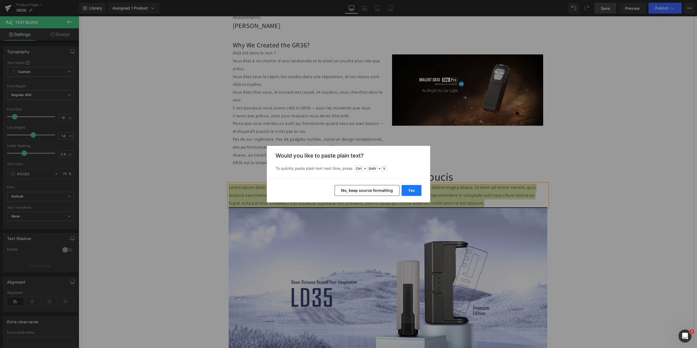
click at [415, 189] on button "Yes" at bounding box center [412, 190] width 20 height 11
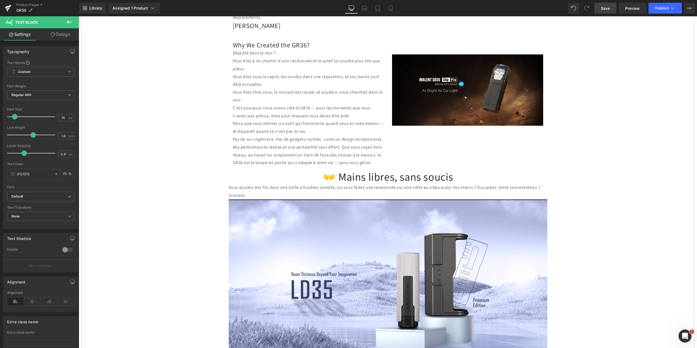
click at [602, 7] on span "Save" at bounding box center [605, 8] width 9 height 6
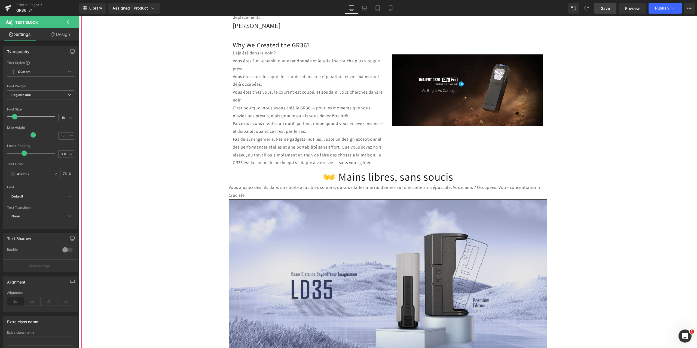
scroll to position [626, 0]
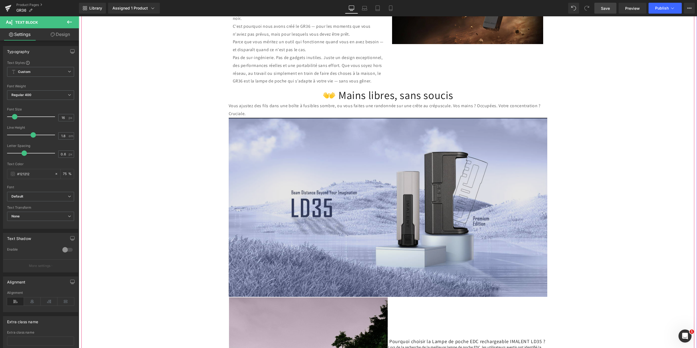
click at [289, 203] on img at bounding box center [388, 207] width 319 height 179
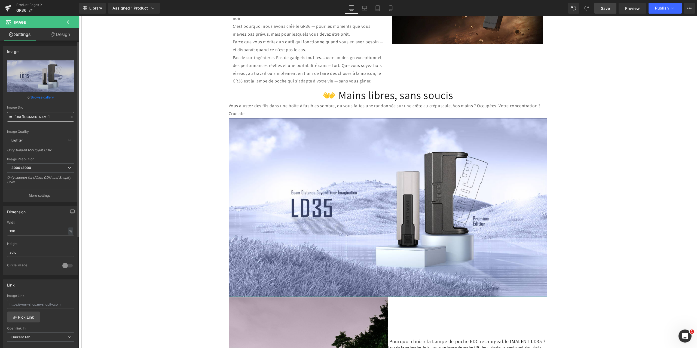
click at [29, 119] on input "[URL][DOMAIN_NAME]" at bounding box center [40, 117] width 67 height 10
click at [71, 117] on icon at bounding box center [72, 117] width 2 height 2
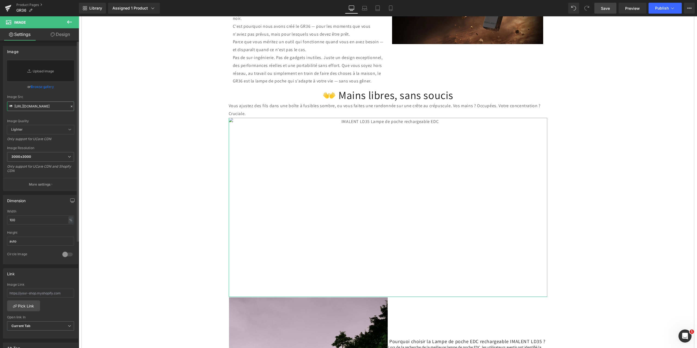
click at [26, 105] on input "[URL][DOMAIN_NAME]" at bounding box center [40, 107] width 67 height 10
paste input "[URL][DOMAIN_NAME]"
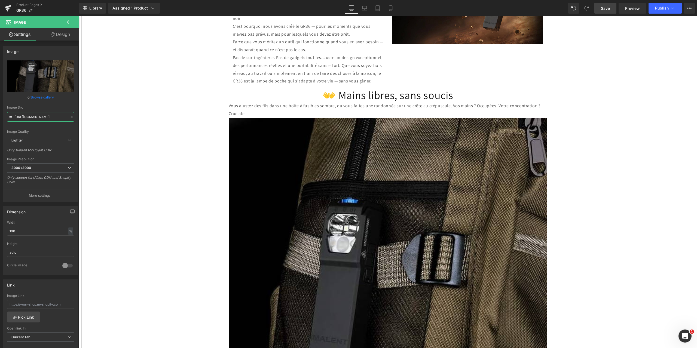
type input "[URL][DOMAIN_NAME]"
click at [604, 10] on span "Save" at bounding box center [605, 8] width 9 height 6
click at [71, 20] on icon at bounding box center [69, 22] width 7 height 7
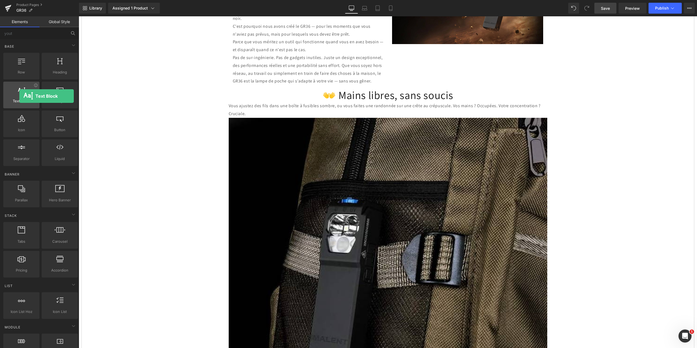
click at [19, 96] on div at bounding box center [21, 92] width 33 height 12
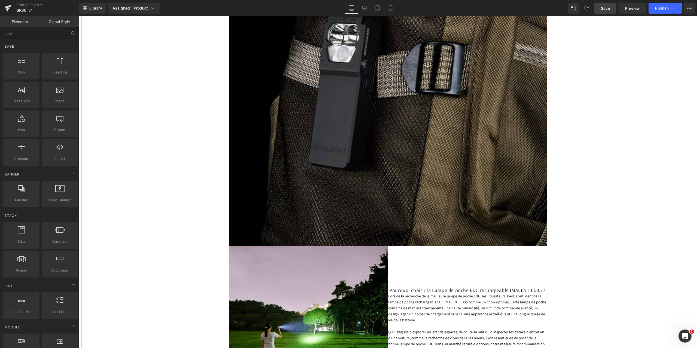
scroll to position [899, 0]
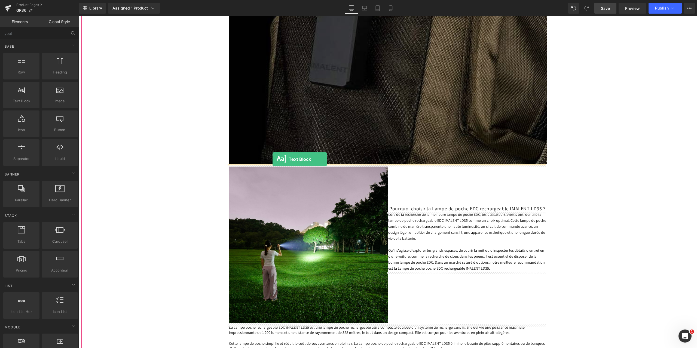
drag, startPoint x: 101, startPoint y: 111, endPoint x: 273, endPoint y: 159, distance: 178.4
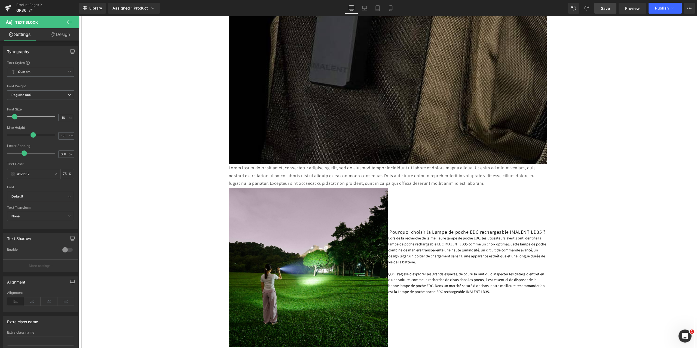
click at [606, 10] on span "Save" at bounding box center [605, 8] width 9 height 6
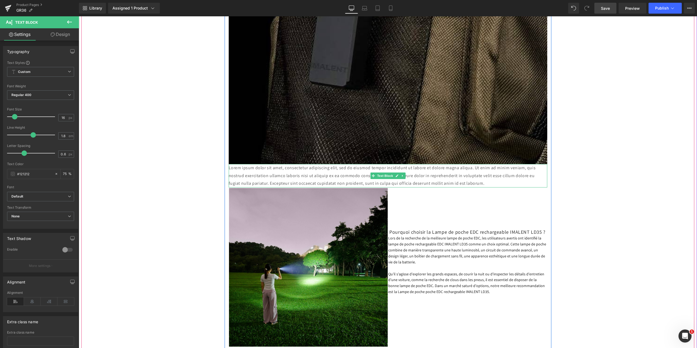
click at [474, 185] on p "Lorem ipsum dolor sit amet, consectetur adipiscing elit, sed do eiusmod tempor …" at bounding box center [388, 175] width 319 height 23
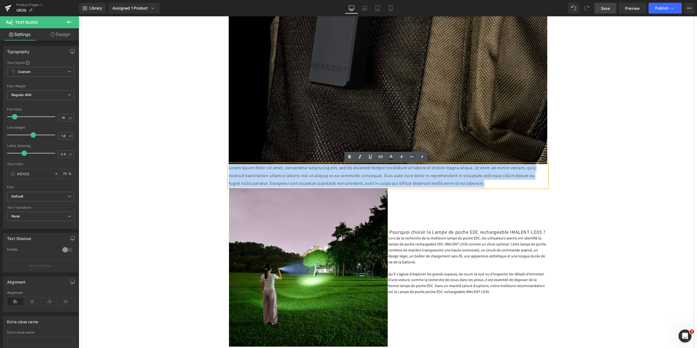
drag, startPoint x: 472, startPoint y: 185, endPoint x: 227, endPoint y: 171, distance: 245.5
click at [229, 171] on p "Lorem ipsum dolor sit amet, consectetur adipiscing elit, sed do eiusmod tempor …" at bounding box center [388, 175] width 319 height 23
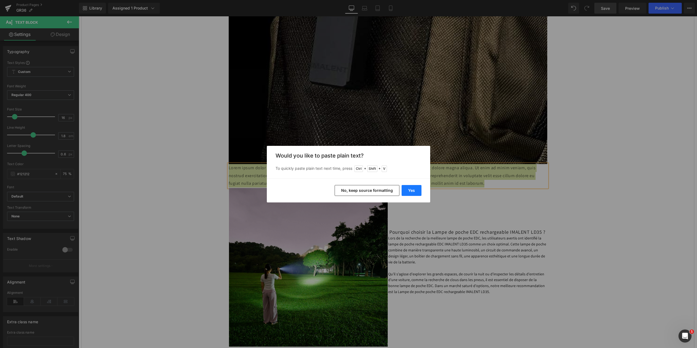
click at [413, 191] on button "Yes" at bounding box center [412, 190] width 20 height 11
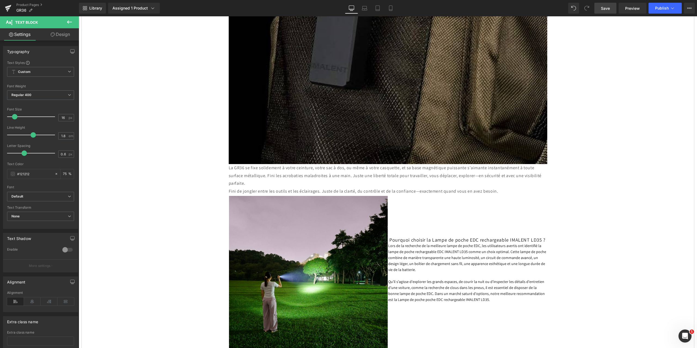
click at [605, 8] on span "Save" at bounding box center [605, 8] width 9 height 6
click at [70, 20] on icon at bounding box center [69, 22] width 7 height 7
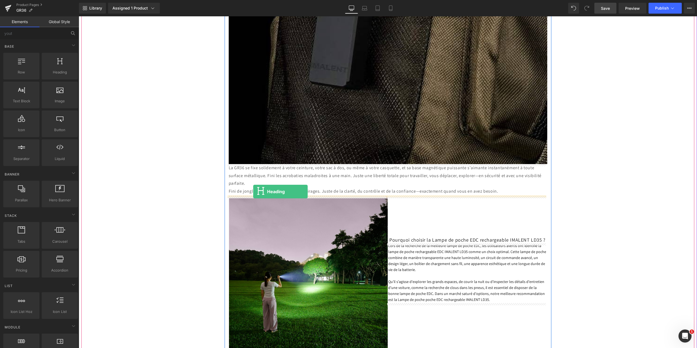
drag, startPoint x: 138, startPoint y: 84, endPoint x: 253, endPoint y: 192, distance: 157.8
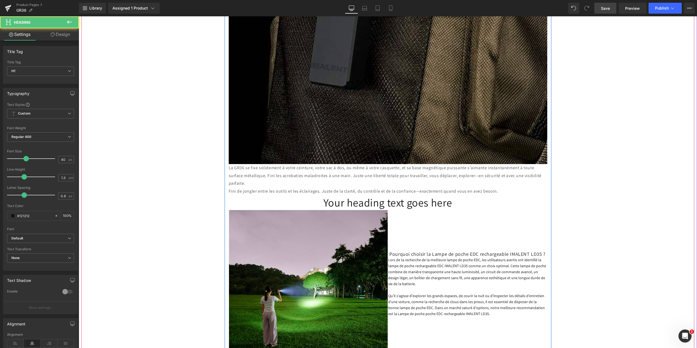
click at [367, 201] on h1 "Your heading text goes here" at bounding box center [388, 203] width 319 height 14
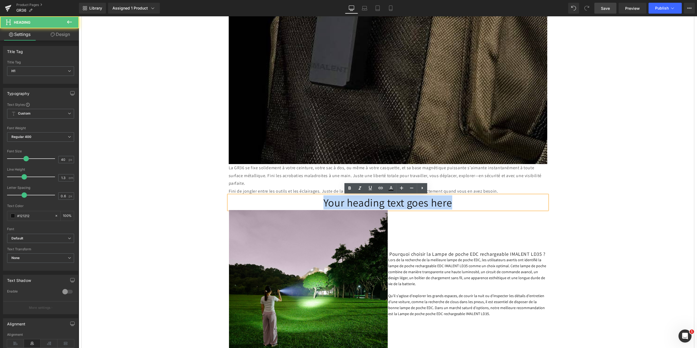
drag, startPoint x: 456, startPoint y: 206, endPoint x: 270, endPoint y: 205, distance: 186.3
click at [271, 204] on h1 "Your heading text goes here" at bounding box center [388, 203] width 319 height 14
paste div
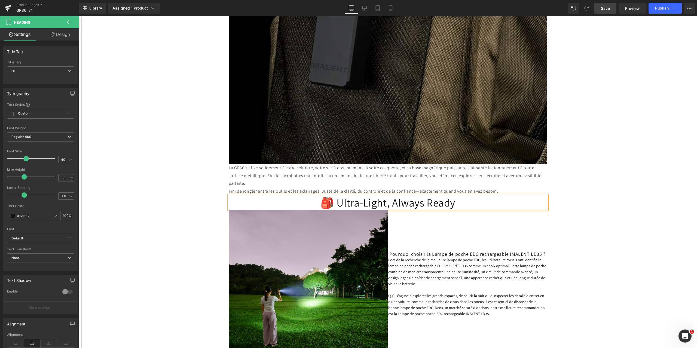
click at [602, 7] on span "Save" at bounding box center [605, 8] width 9 height 6
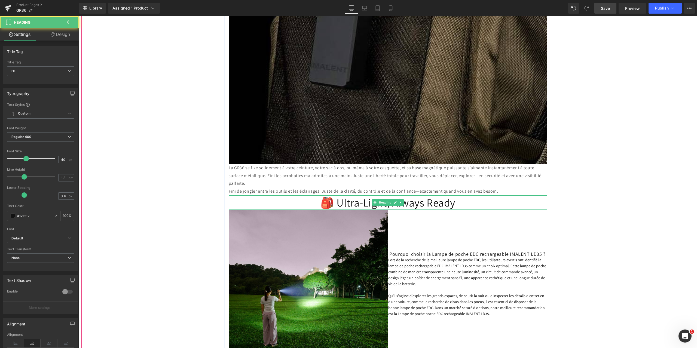
click at [460, 203] on h1 "🎒 Ultra-Light, Always Ready" at bounding box center [388, 203] width 319 height 14
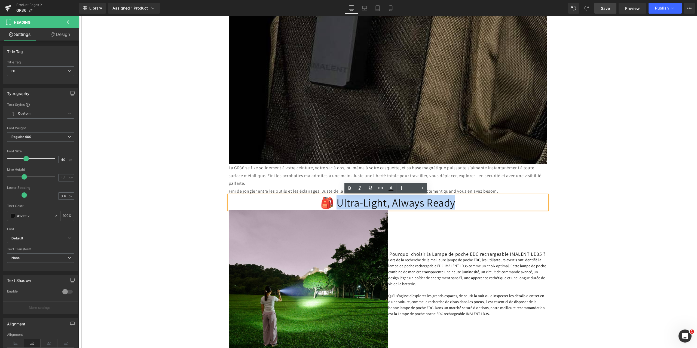
drag, startPoint x: 450, startPoint y: 203, endPoint x: 337, endPoint y: 204, distance: 113.0
click at [337, 204] on h1 "🎒 Ultra-Light, Always Ready" at bounding box center [388, 203] width 319 height 14
paste div
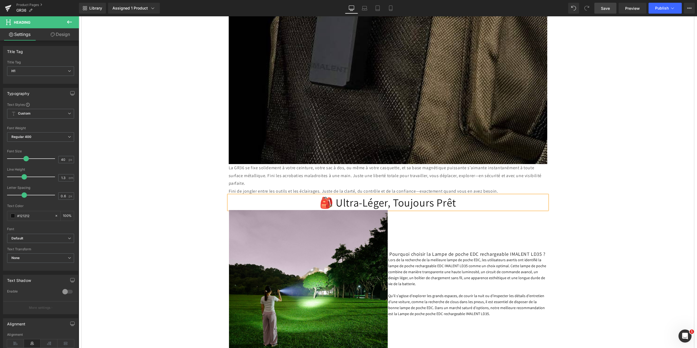
click at [611, 8] on link "Save" at bounding box center [606, 8] width 22 height 11
click at [67, 20] on icon at bounding box center [69, 22] width 7 height 7
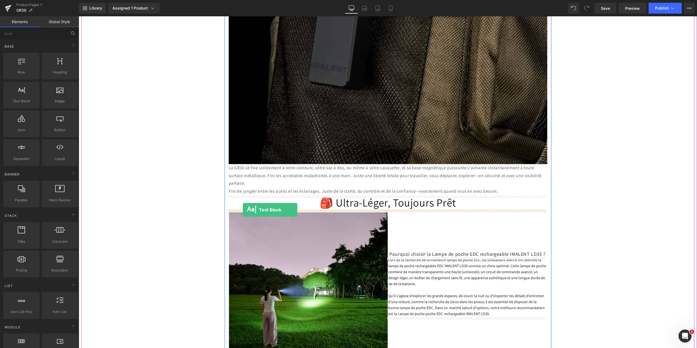
drag, startPoint x: 102, startPoint y: 109, endPoint x: 243, endPoint y: 210, distance: 173.7
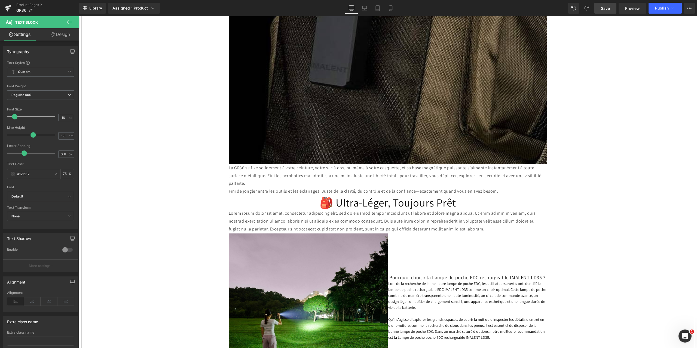
click at [601, 8] on link "Save" at bounding box center [606, 8] width 22 height 11
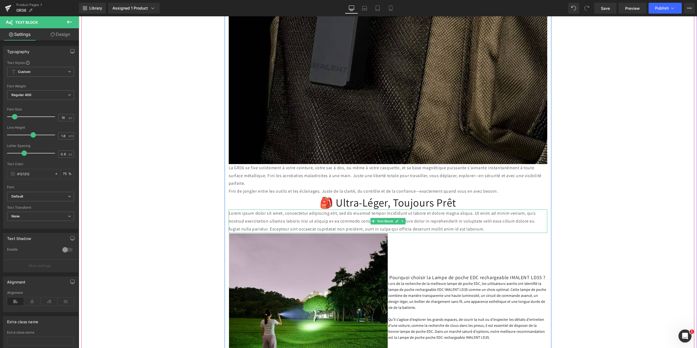
click at [310, 219] on p "Lorem ipsum dolor sit amet, consectetur adipiscing elit, sed do eiusmod tempor …" at bounding box center [388, 221] width 319 height 23
click at [473, 227] on p "Lorem ipsum dolor sit amet, consectetur adipiscing elit, sed do eiusmod tempor …" at bounding box center [388, 221] width 319 height 23
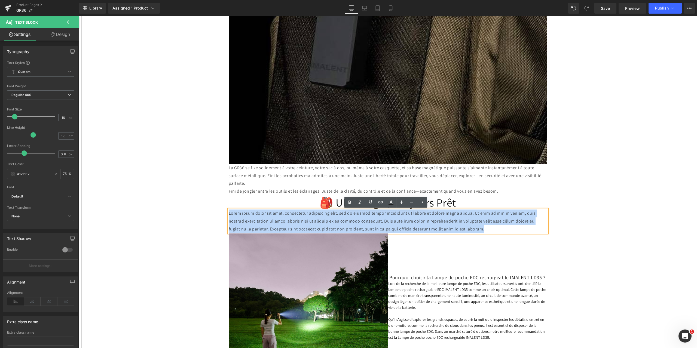
drag, startPoint x: 479, startPoint y: 230, endPoint x: 222, endPoint y: 214, distance: 257.6
click at [222, 214] on div "Lampe de poche IMALENT GR36 avec nouveau clip, aussi lumineuse que les phares d…" at bounding box center [387, 243] width 613 height 1704
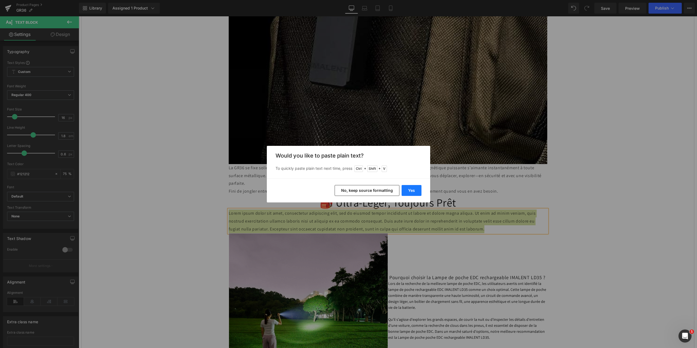
click at [411, 191] on button "Yes" at bounding box center [412, 190] width 20 height 11
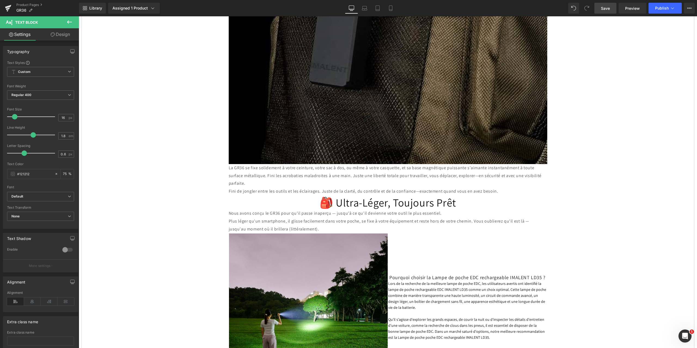
click at [605, 6] on span "Save" at bounding box center [605, 8] width 9 height 6
